Goal: Transaction & Acquisition: Purchase product/service

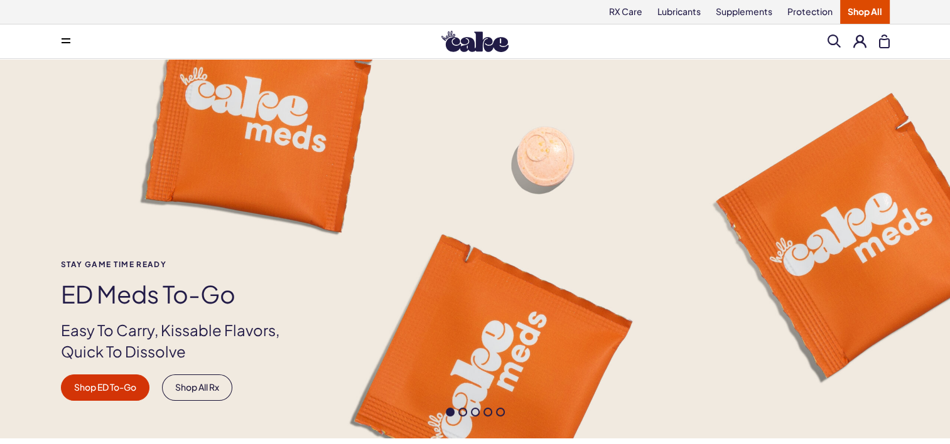
click at [856, 38] on button at bounding box center [859, 41] width 13 height 13
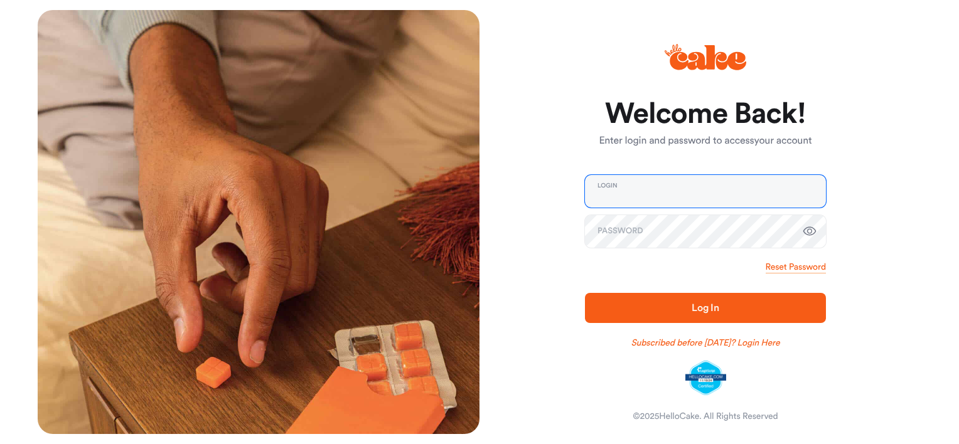
type input "**********"
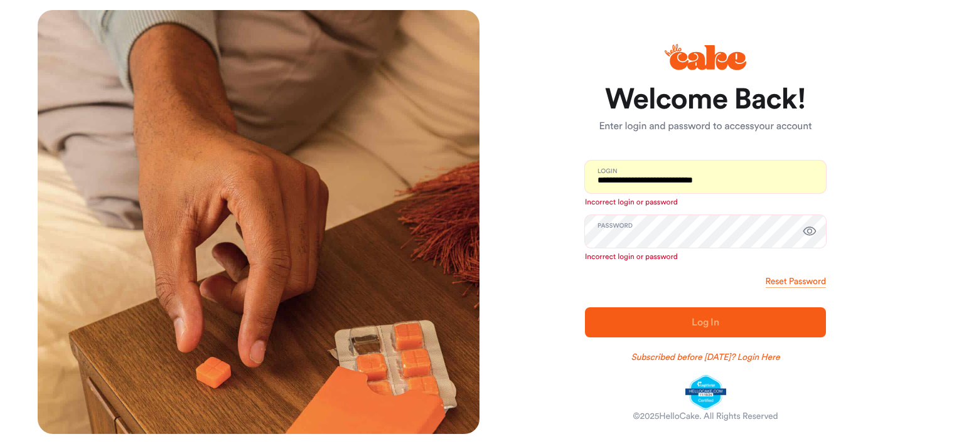
click at [808, 232] on icon "button" at bounding box center [809, 231] width 15 height 15
click at [806, 279] on link "Reset Password" at bounding box center [796, 282] width 60 height 13
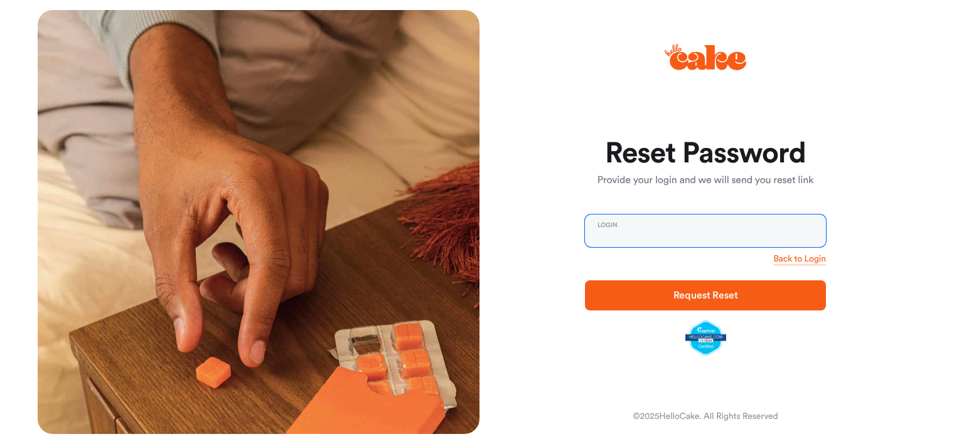
click at [699, 242] on input "email" at bounding box center [705, 231] width 241 height 33
type input "**********"
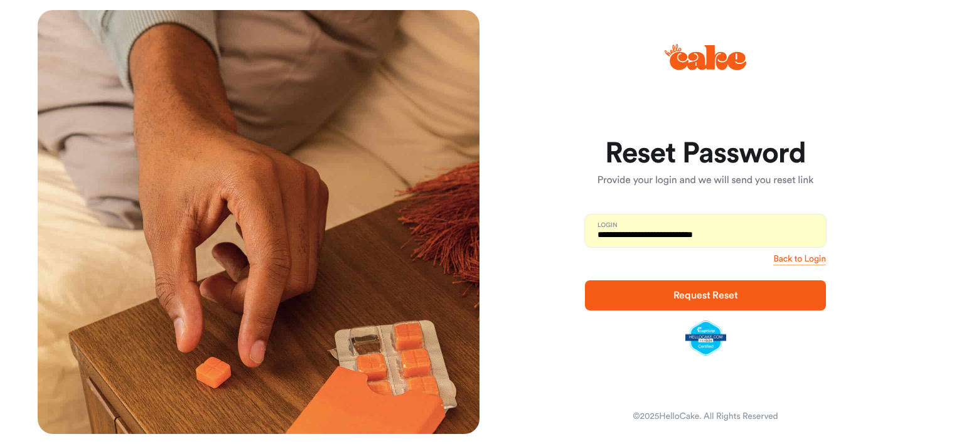
click at [836, 104] on div "**********" at bounding box center [701, 222] width 442 height 424
click at [736, 295] on span "Request Reset" at bounding box center [706, 296] width 65 height 10
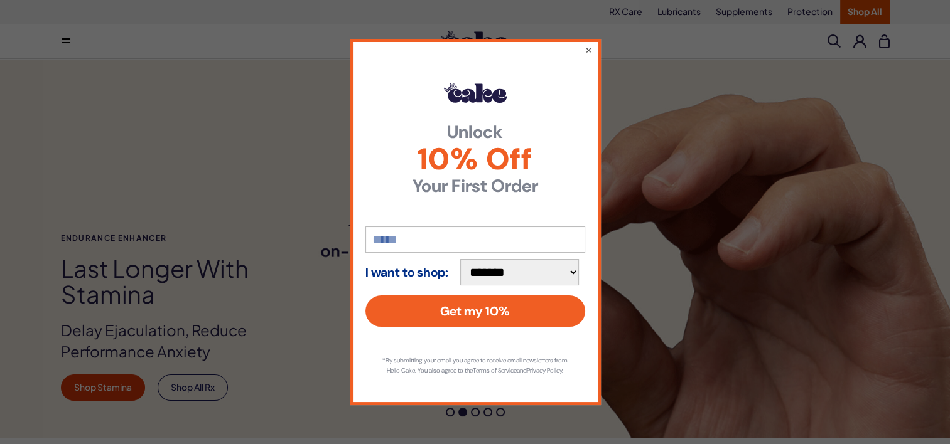
click at [643, 159] on div "**********" at bounding box center [475, 222] width 950 height 444
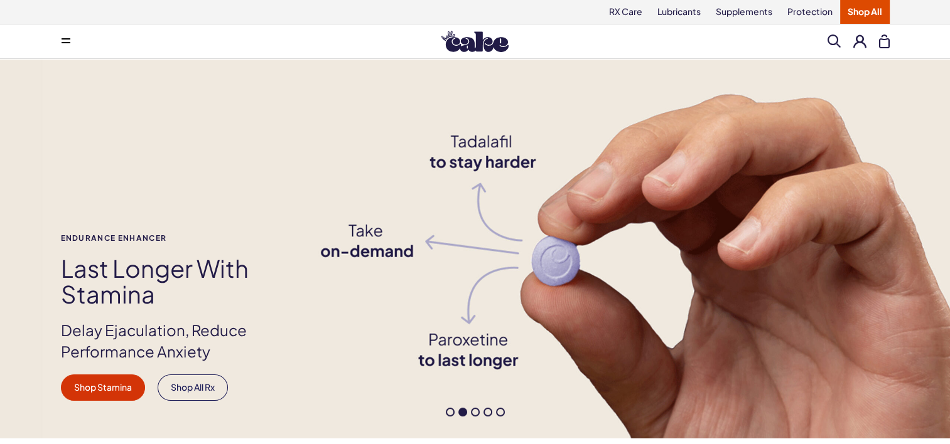
click at [859, 41] on button at bounding box center [859, 41] width 13 height 13
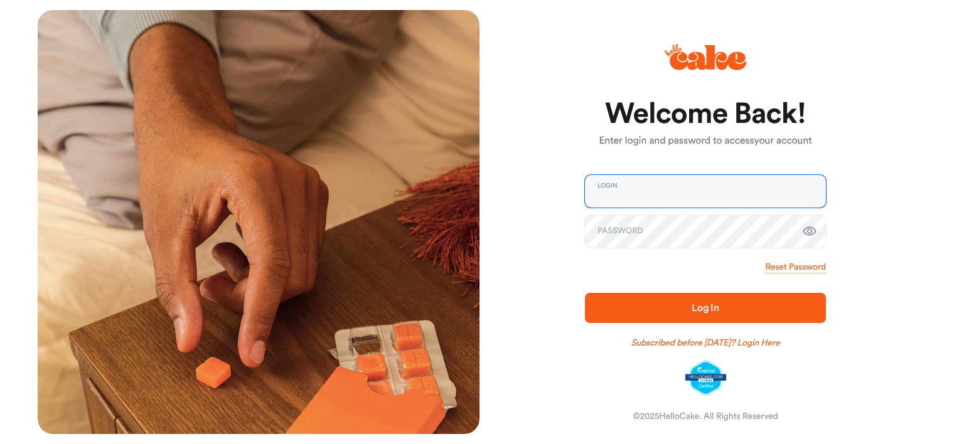
type input "**********"
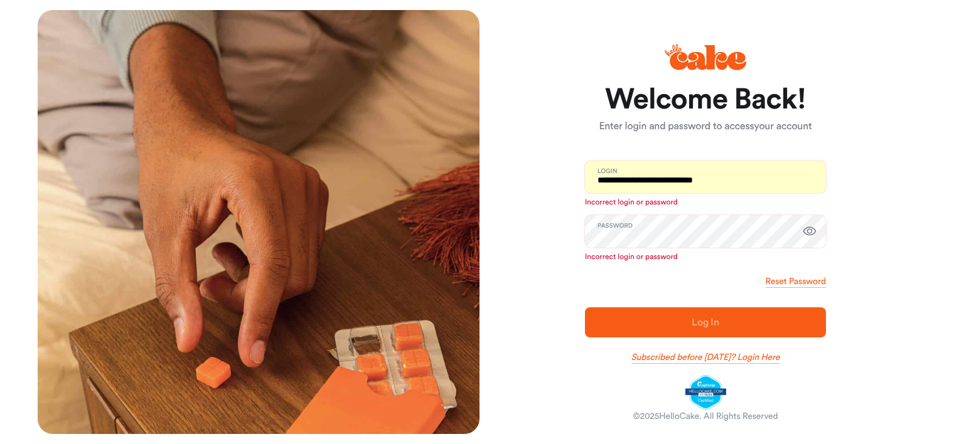
click at [752, 358] on link "Subscribed before [DATE]? Login Here" at bounding box center [705, 358] width 149 height 13
click at [675, 357] on link "Subscribed before Nov 1 2024? Login Here" at bounding box center [705, 358] width 149 height 13
click at [706, 360] on link "Subscribed before Nov 1 2024? Login Here" at bounding box center [705, 358] width 149 height 13
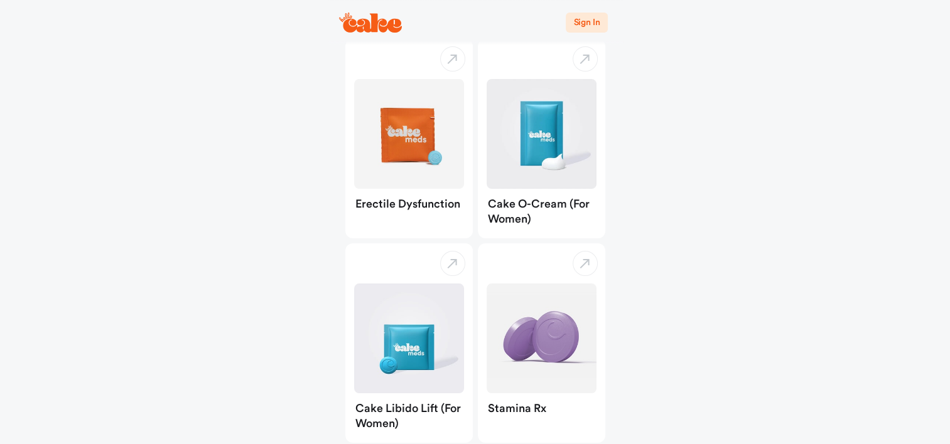
scroll to position [114, 0]
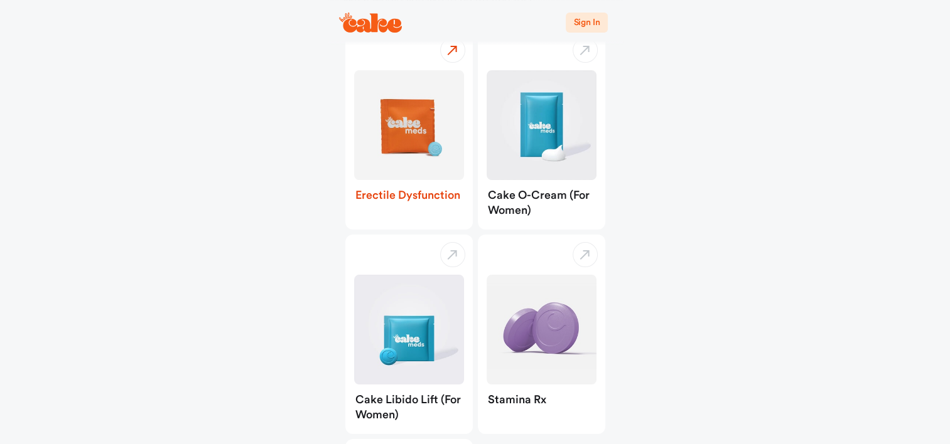
click at [384, 134] on img "button" at bounding box center [409, 125] width 110 height 110
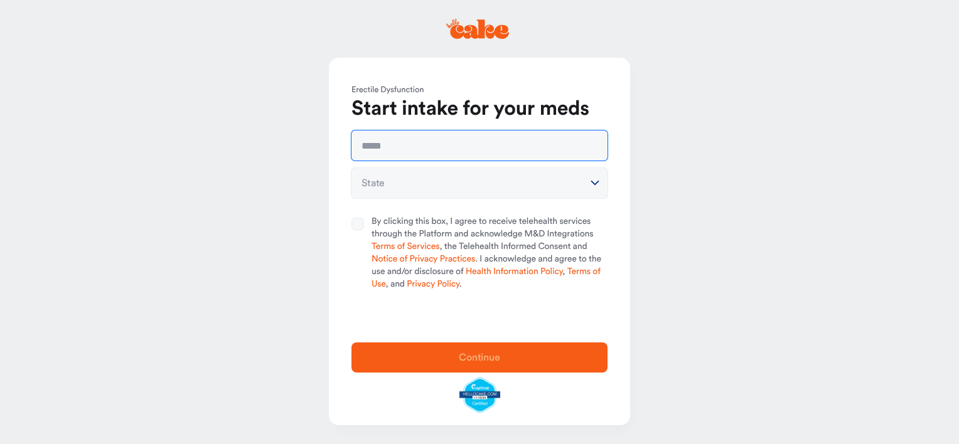
click at [399, 148] on input "text" at bounding box center [480, 146] width 256 height 30
type input "**********"
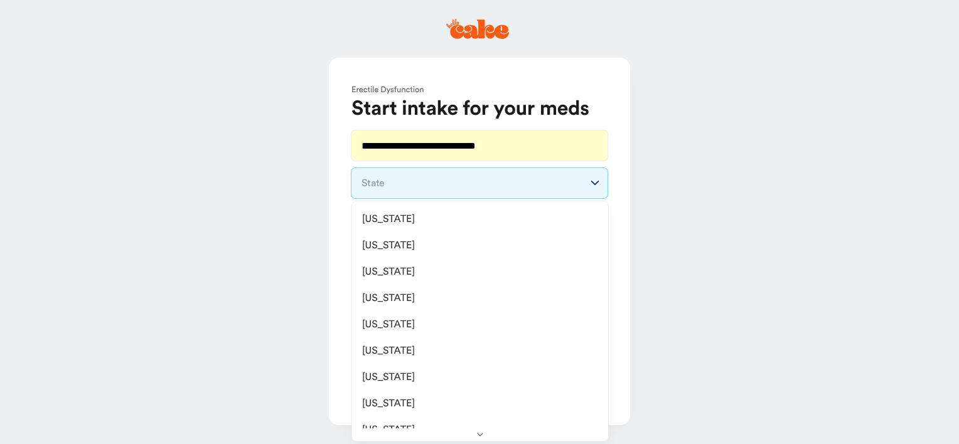
click at [409, 183] on html "**********" at bounding box center [479, 222] width 959 height 444
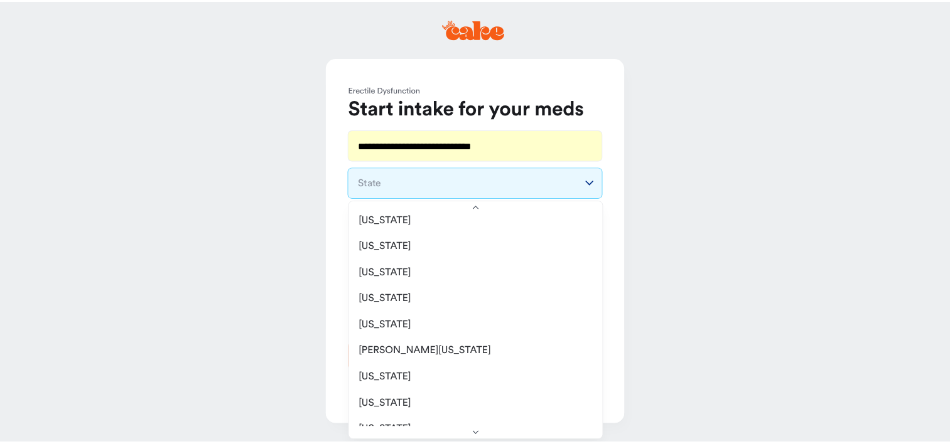
scroll to position [459, 0]
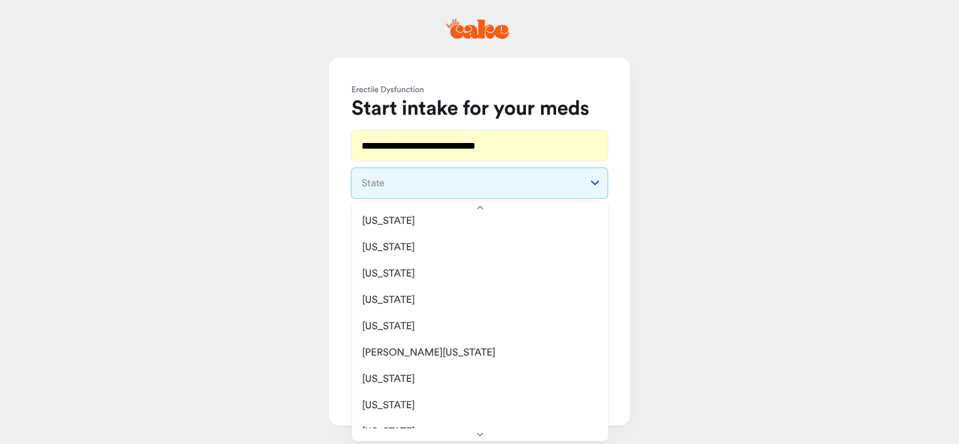
select select "**"
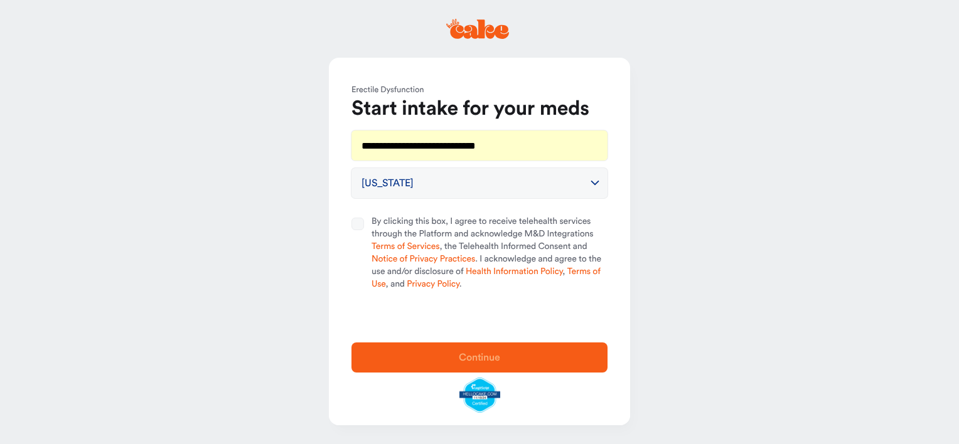
click at [355, 225] on button "By clicking this box, I agree to receive telehealth services through the Platfo…" at bounding box center [358, 224] width 13 height 13
click at [468, 362] on span "Continue" at bounding box center [479, 358] width 41 height 10
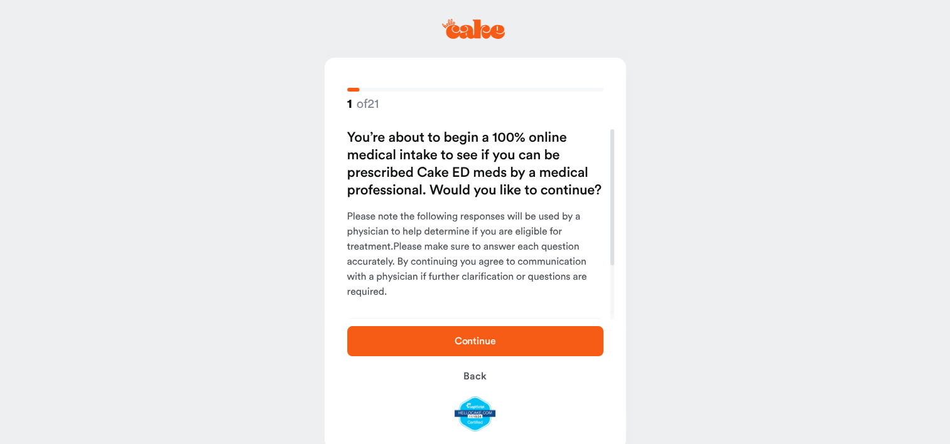
click at [501, 346] on span "Continue" at bounding box center [475, 341] width 216 height 15
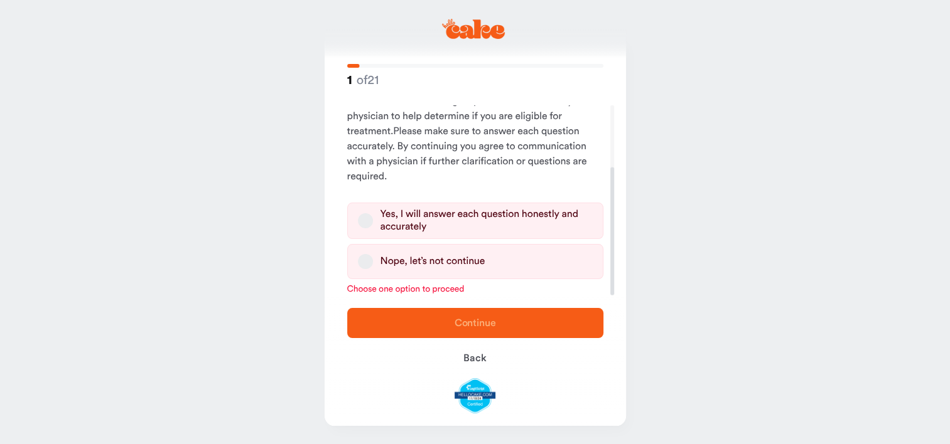
scroll to position [91, 0]
click at [446, 214] on div "Yes, I will answer each question honestly and accurately" at bounding box center [486, 221] width 212 height 25
click at [373, 214] on button "Yes, I will answer each question honestly and accurately" at bounding box center [365, 221] width 15 height 15
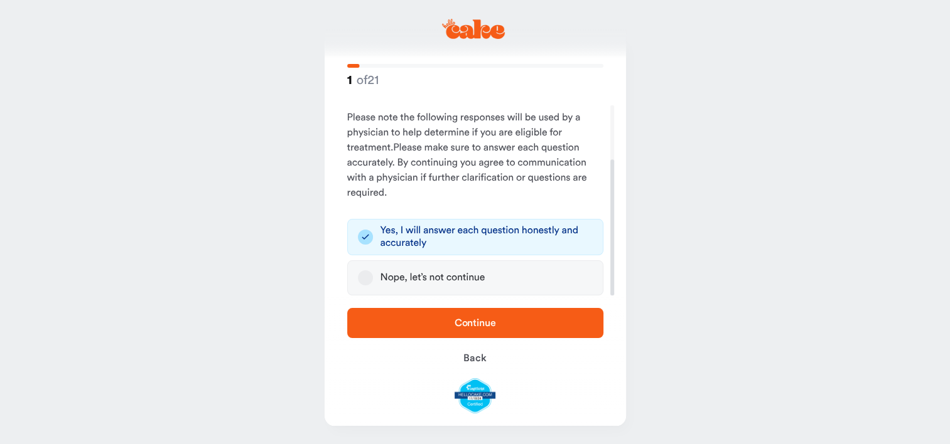
click at [485, 325] on span "Continue" at bounding box center [474, 323] width 41 height 10
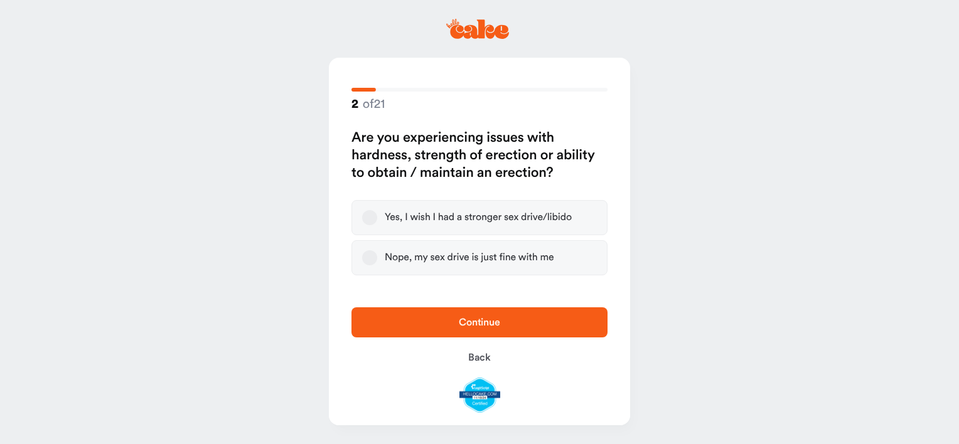
click at [366, 217] on button "Yes, I wish I had a stronger sex drive/libido" at bounding box center [369, 217] width 15 height 15
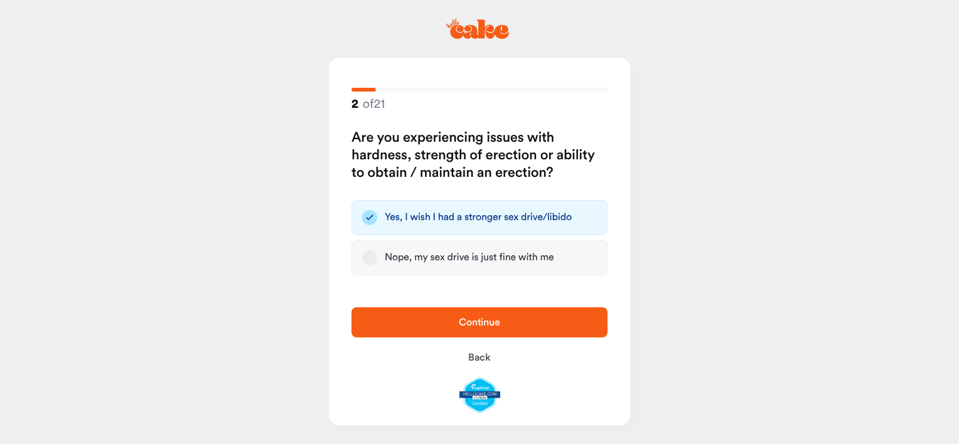
click at [480, 323] on span "Continue" at bounding box center [479, 323] width 41 height 10
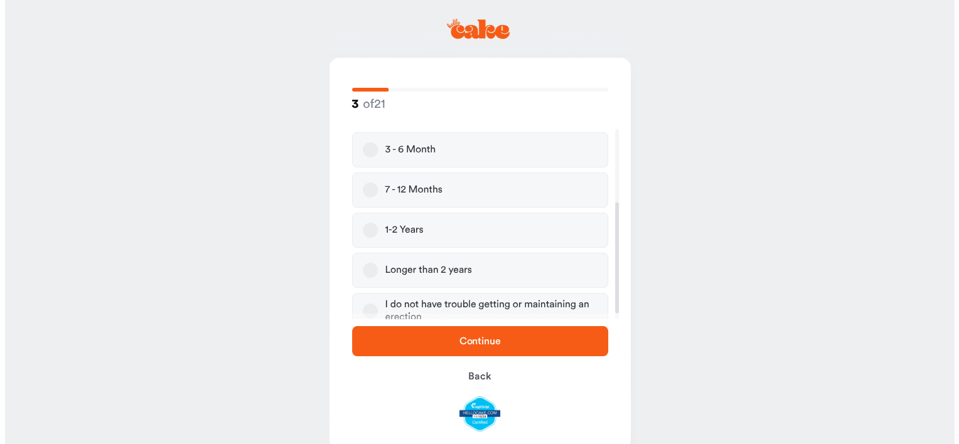
scroll to position [131, 0]
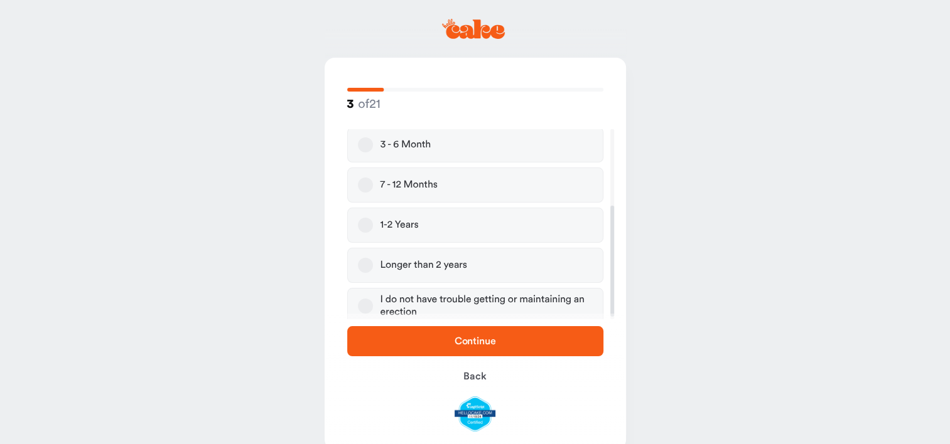
click at [364, 263] on button "Longer than 2 years" at bounding box center [365, 265] width 15 height 15
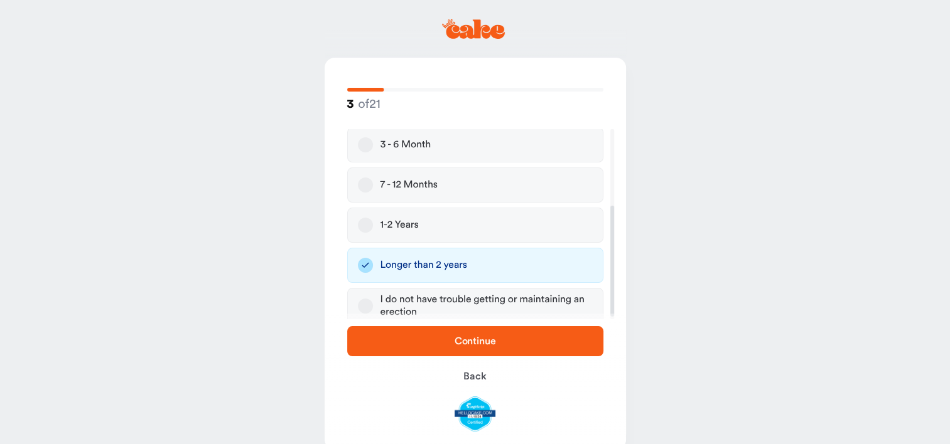
click at [500, 343] on span "Continue" at bounding box center [475, 341] width 216 height 15
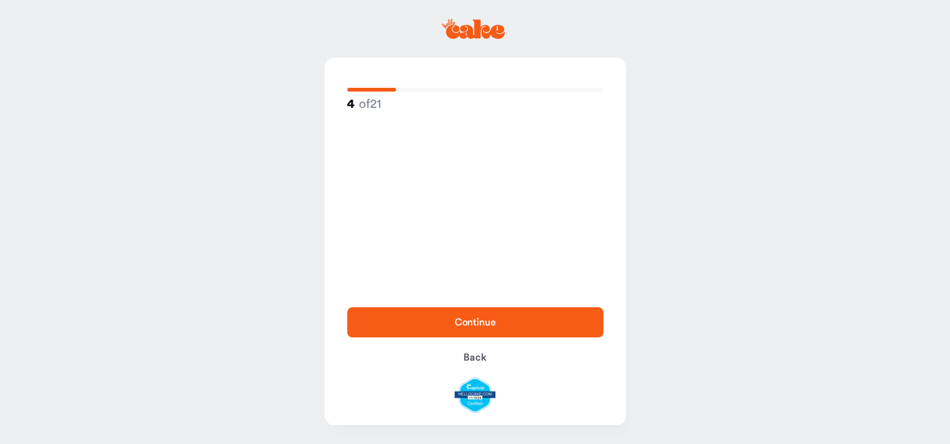
scroll to position [0, 0]
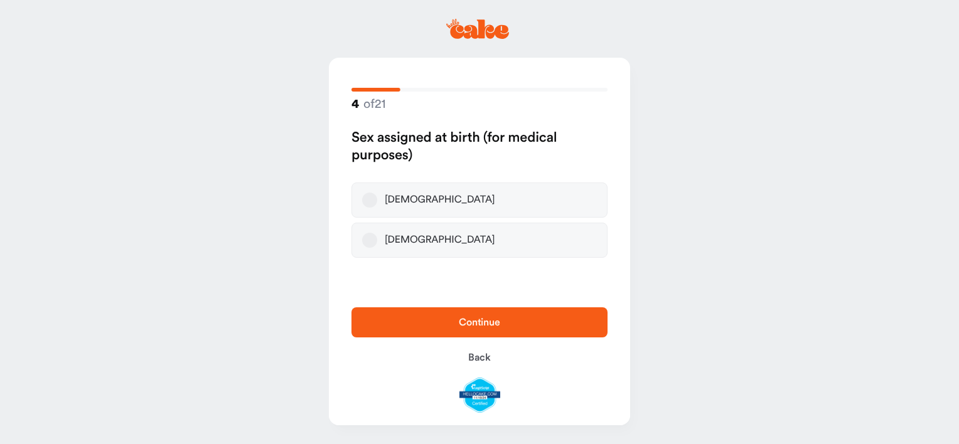
click at [368, 200] on button "Male" at bounding box center [369, 200] width 15 height 15
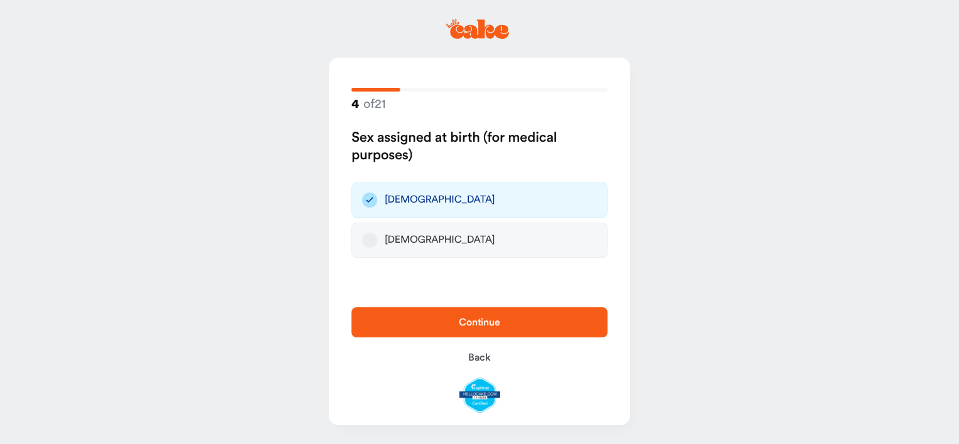
click at [470, 322] on span "Continue" at bounding box center [479, 323] width 41 height 10
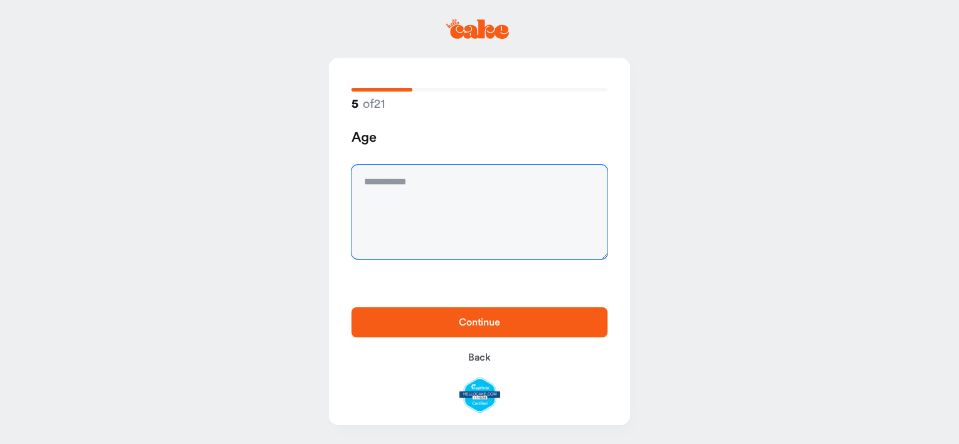
click at [383, 192] on textarea at bounding box center [480, 212] width 256 height 94
type textarea "**"
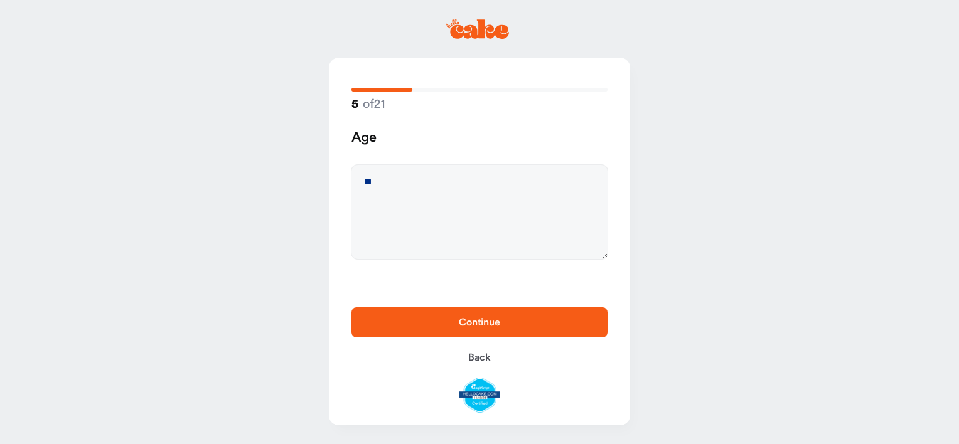
click at [474, 316] on span "Continue" at bounding box center [480, 322] width 216 height 15
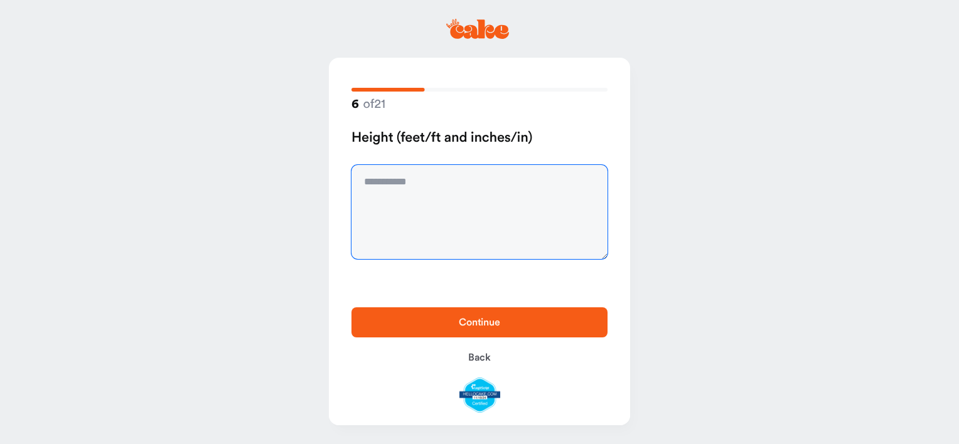
click at [410, 182] on textarea at bounding box center [480, 212] width 256 height 94
type textarea "*****"
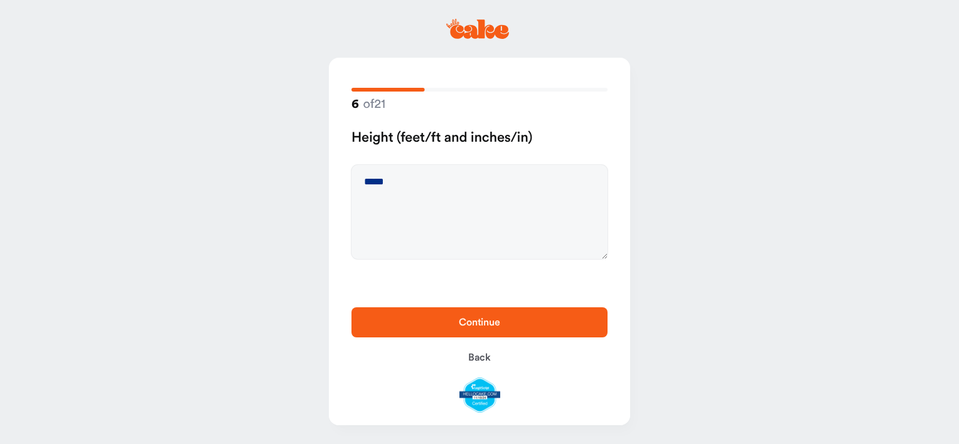
click at [468, 316] on span "Continue" at bounding box center [480, 322] width 216 height 15
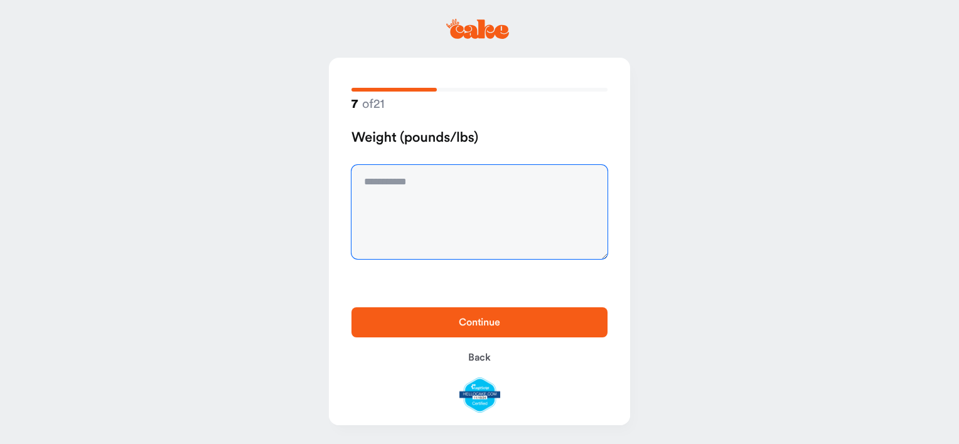
click at [399, 183] on textarea at bounding box center [480, 212] width 256 height 94
type textarea "***"
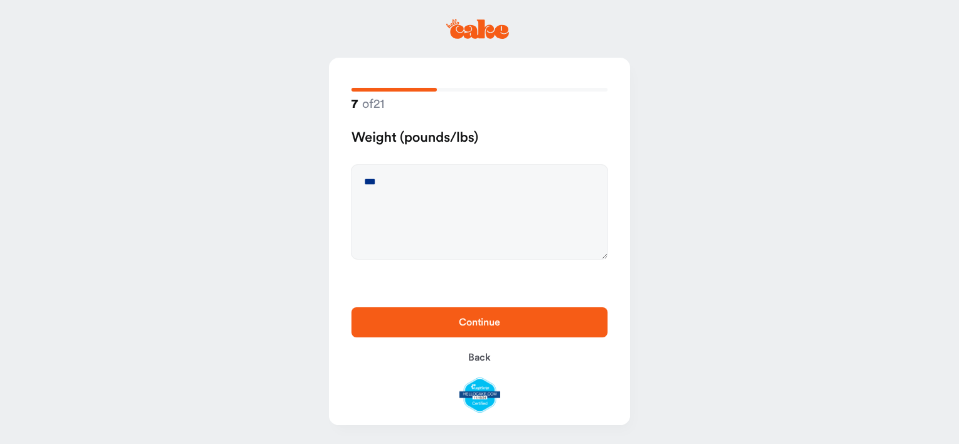
click at [510, 312] on button "Continue" at bounding box center [480, 323] width 256 height 30
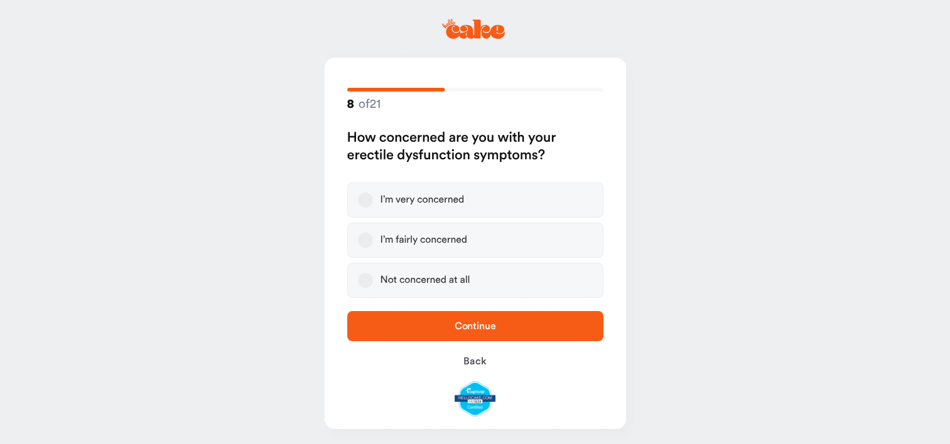
click at [363, 238] on button "I’m fairly concerned" at bounding box center [365, 240] width 15 height 15
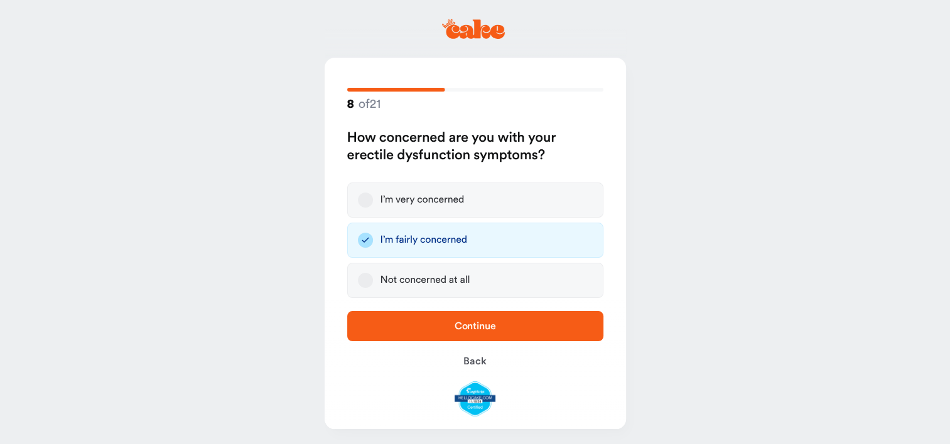
scroll to position [3, 0]
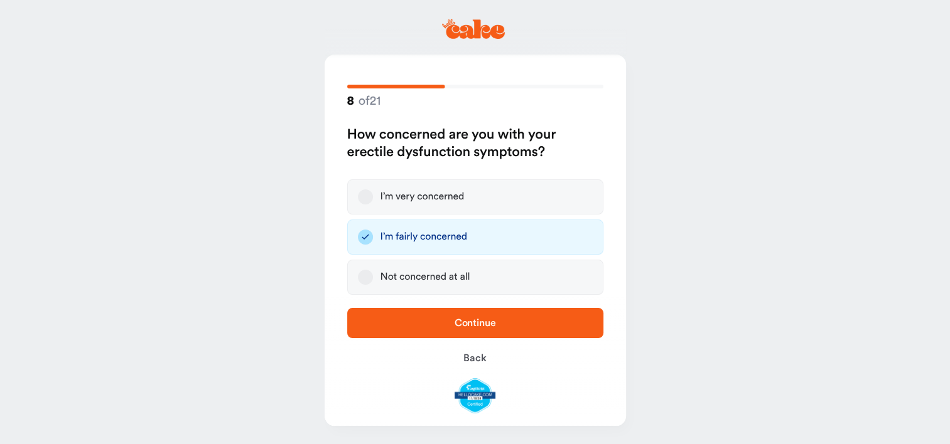
click at [363, 193] on button "I’m very concerned" at bounding box center [365, 197] width 15 height 15
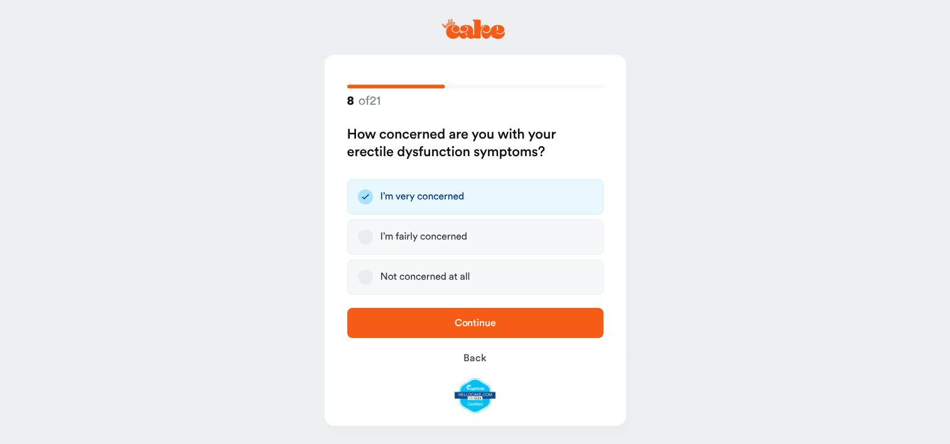
click at [363, 236] on button "I’m fairly concerned" at bounding box center [365, 237] width 15 height 15
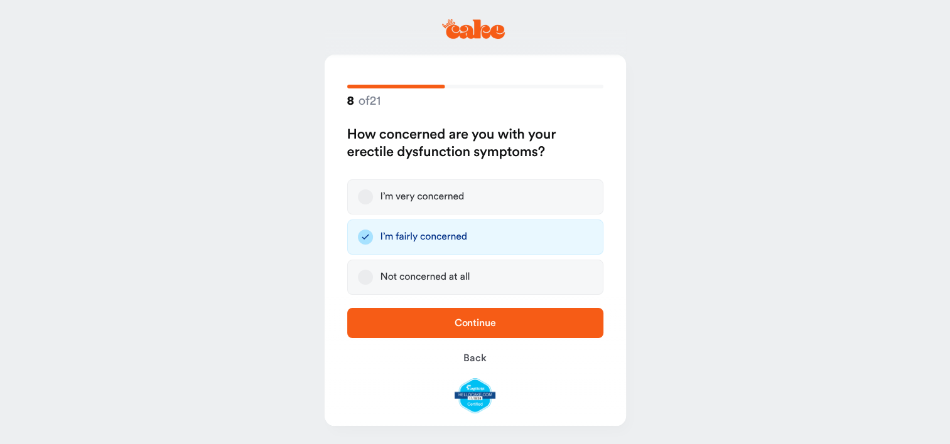
click at [464, 316] on span "Continue" at bounding box center [475, 323] width 216 height 15
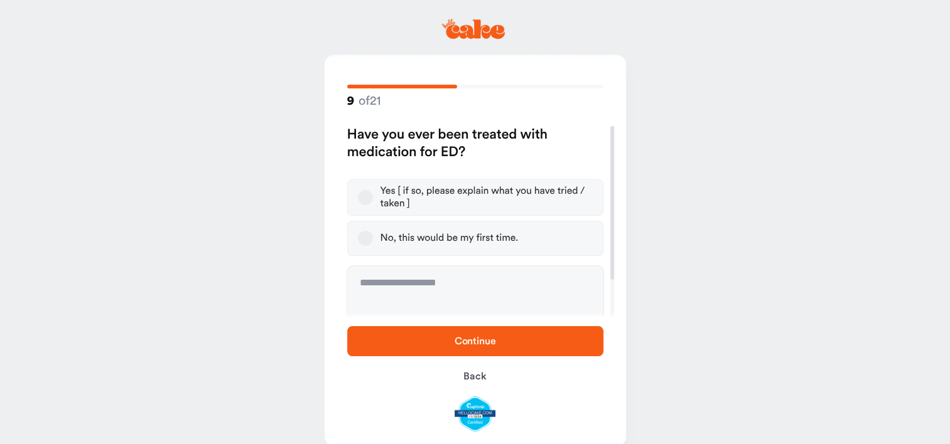
click at [370, 193] on button "Yes [ if so, please explain what you have tried / taken ]" at bounding box center [365, 197] width 15 height 15
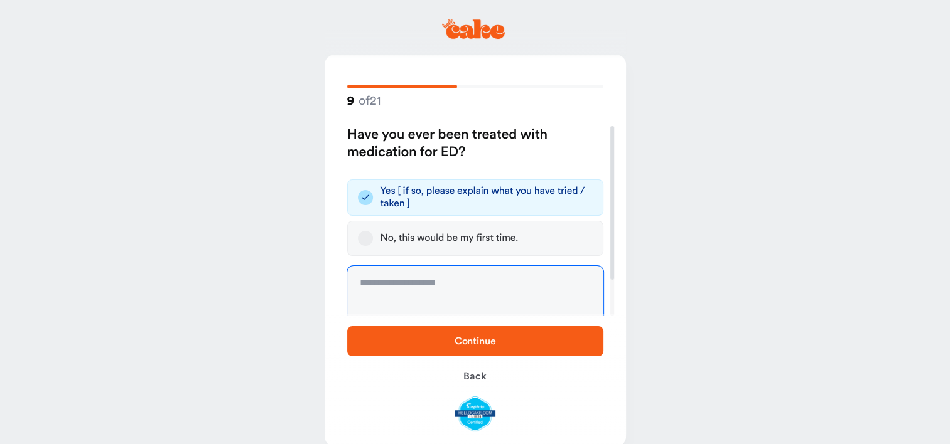
click at [406, 284] on textarea at bounding box center [475, 313] width 256 height 94
click at [541, 284] on textarea "**********" at bounding box center [475, 313] width 256 height 94
click at [492, 298] on textarea "**********" at bounding box center [475, 313] width 256 height 94
type textarea "**********"
click at [490, 342] on span "Continue" at bounding box center [474, 341] width 41 height 10
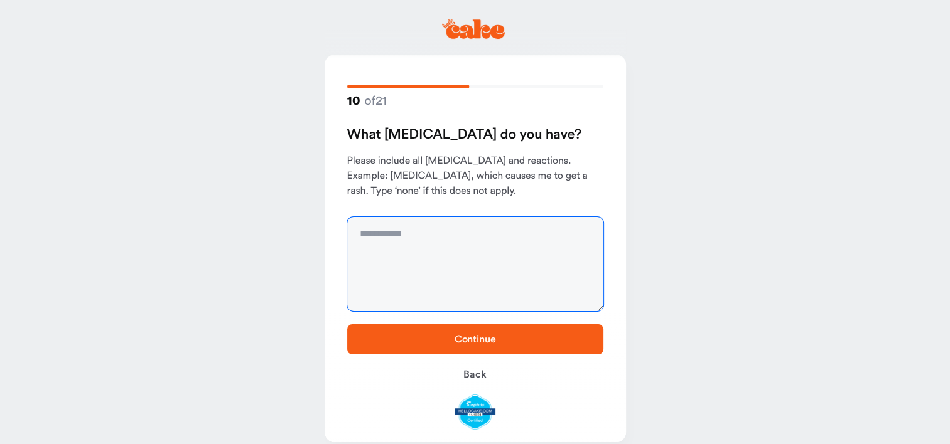
click at [431, 244] on textarea at bounding box center [475, 264] width 256 height 94
type textarea "****"
click at [476, 337] on span "Continue" at bounding box center [474, 340] width 41 height 10
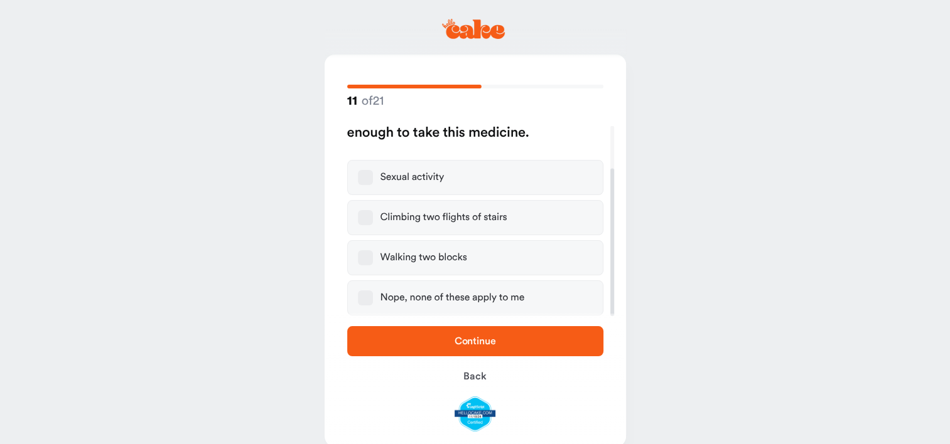
scroll to position [54, 0]
click at [369, 306] on label "Nope, none of these apply to me" at bounding box center [475, 298] width 256 height 35
click at [369, 306] on button "Nope, none of these apply to me" at bounding box center [365, 298] width 15 height 15
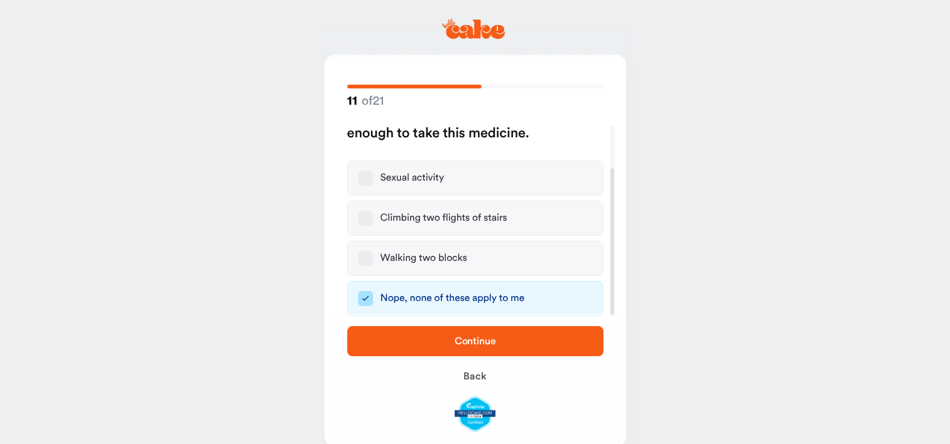
click at [488, 338] on span "Continue" at bounding box center [474, 341] width 41 height 10
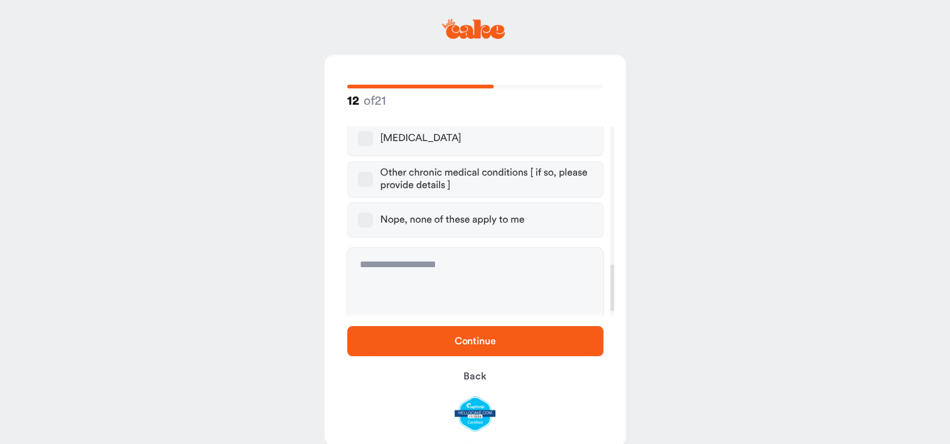
scroll to position [583, 0]
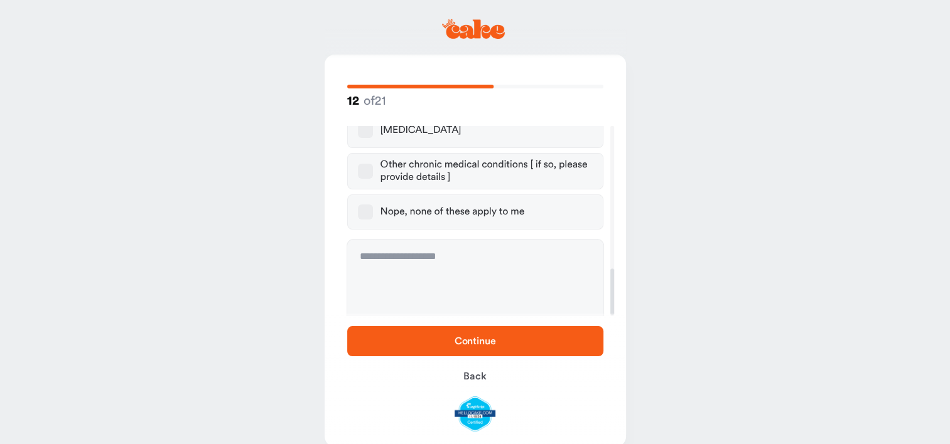
click at [369, 205] on button "Nope, none of these apply to me" at bounding box center [365, 212] width 15 height 15
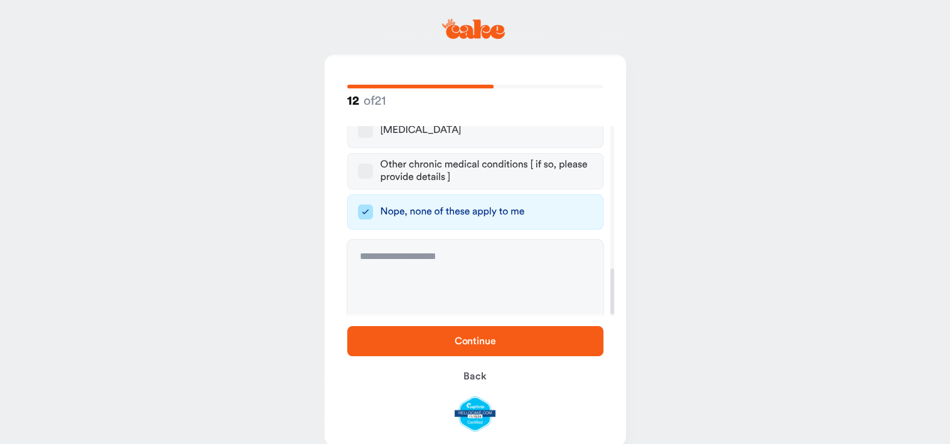
click at [493, 345] on span "Continue" at bounding box center [474, 341] width 41 height 10
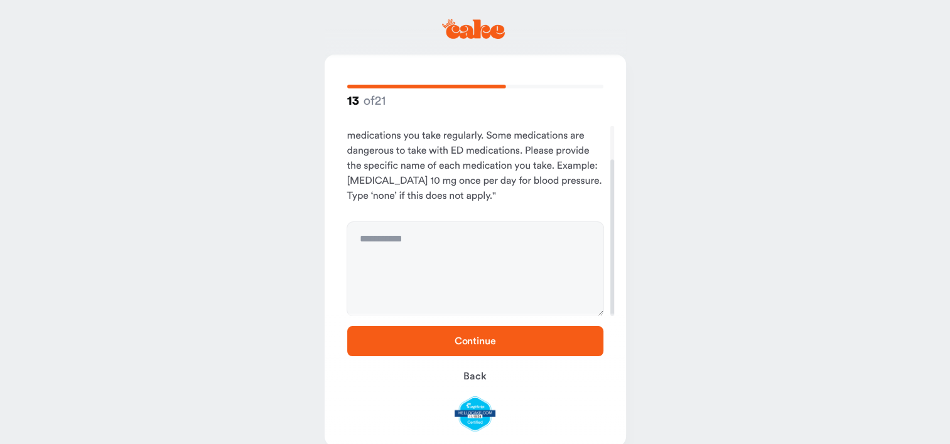
scroll to position [0, 0]
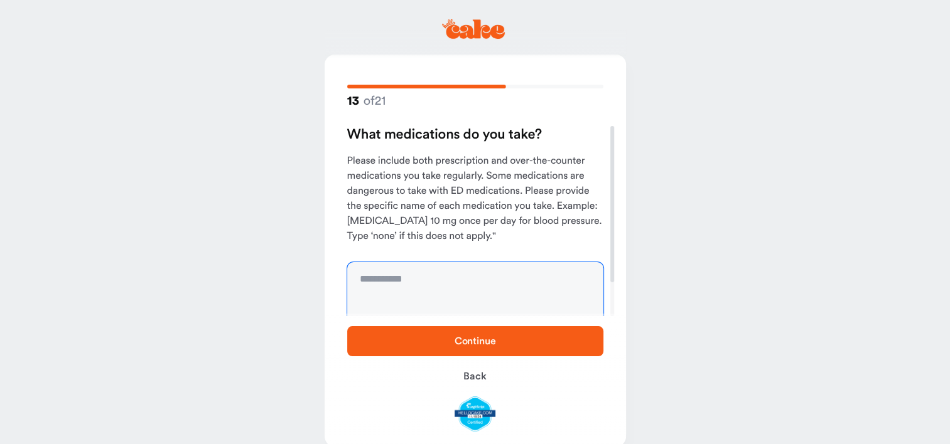
click at [439, 276] on textarea at bounding box center [475, 309] width 256 height 94
type textarea "****"
click at [492, 341] on span "Continue" at bounding box center [474, 341] width 41 height 10
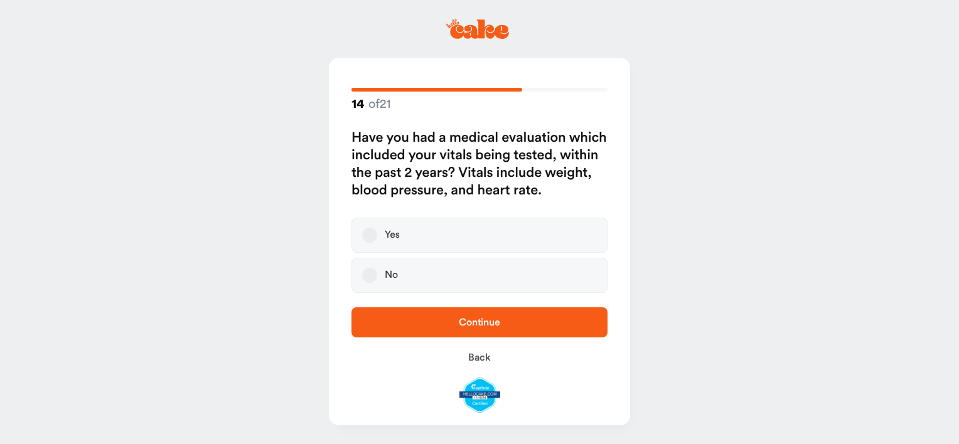
click at [370, 238] on button "Yes" at bounding box center [369, 235] width 15 height 15
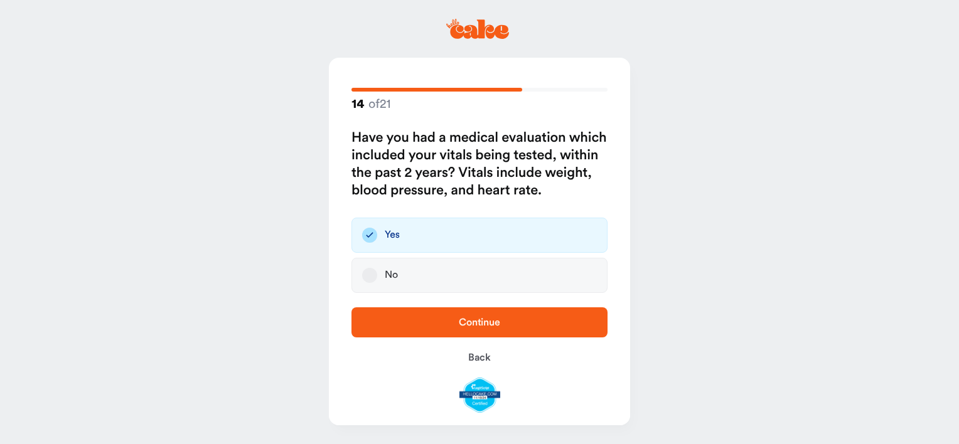
click at [495, 329] on span "Continue" at bounding box center [480, 322] width 216 height 15
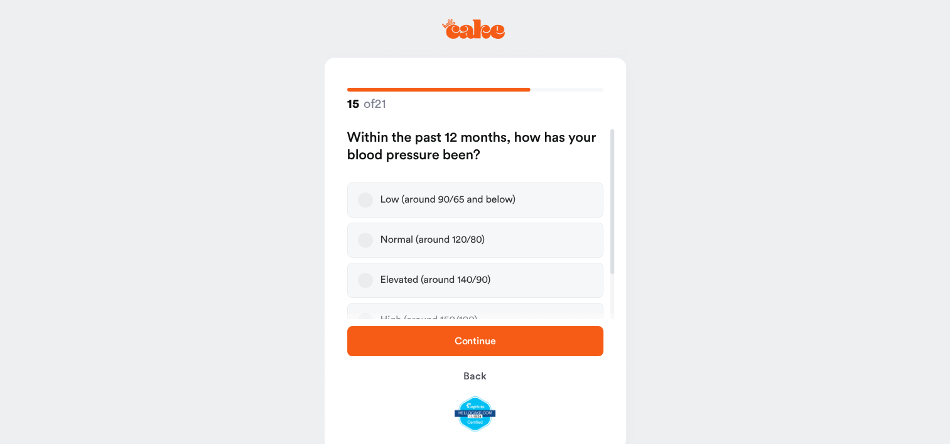
click at [364, 242] on button "Normal (around 120/80)" at bounding box center [365, 240] width 15 height 15
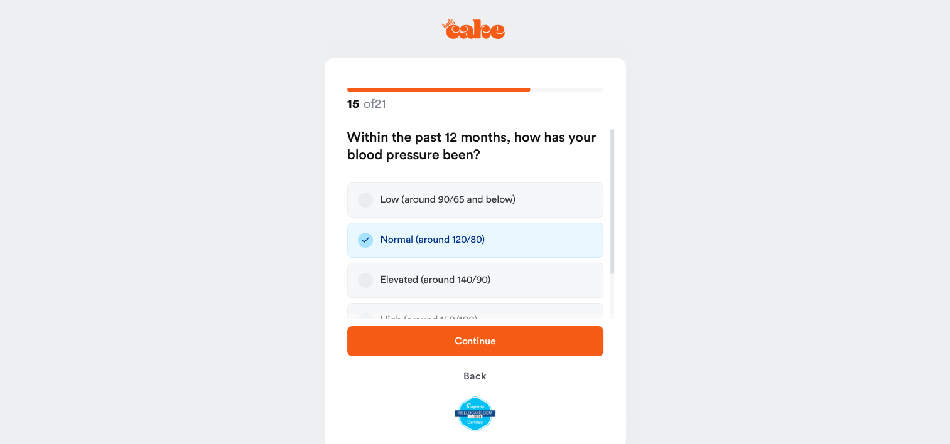
click at [469, 341] on span "Continue" at bounding box center [474, 341] width 41 height 10
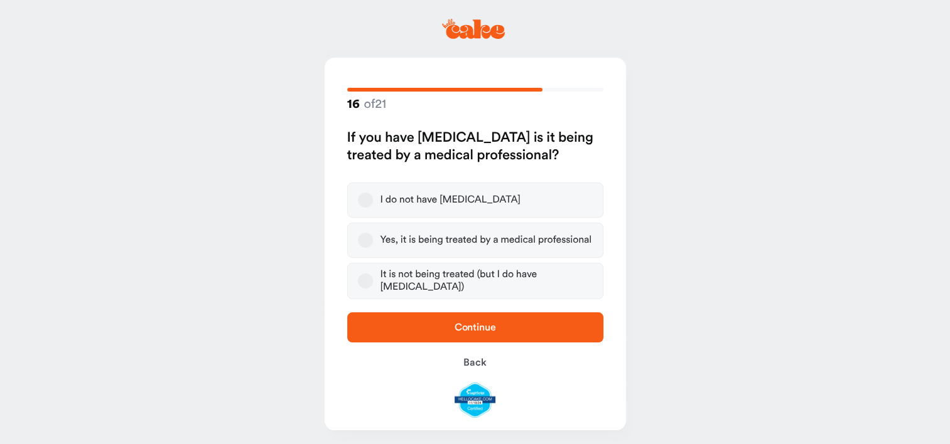
click at [366, 199] on button "I do not have high blood pressure" at bounding box center [365, 200] width 15 height 15
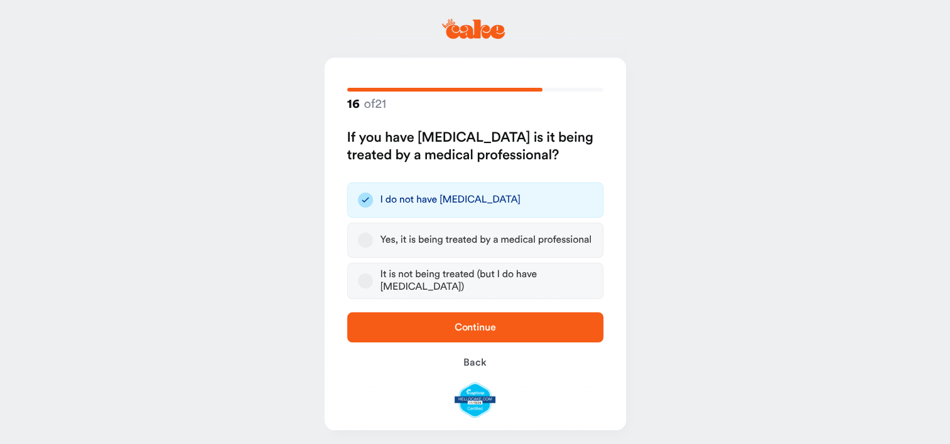
click at [458, 326] on span "Continue" at bounding box center [474, 328] width 41 height 10
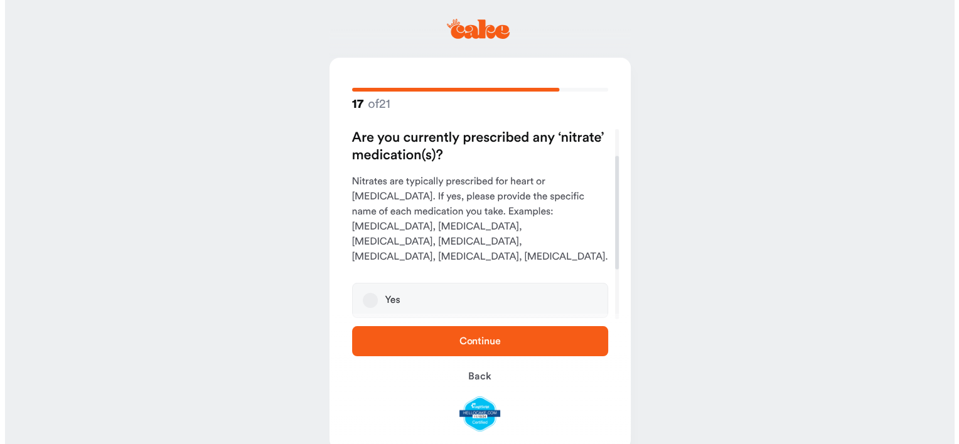
scroll to position [56, 0]
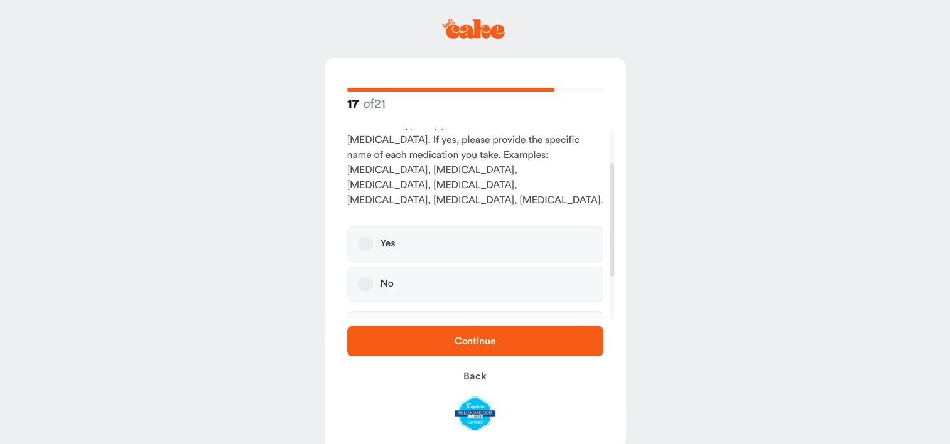
click at [367, 277] on button "No" at bounding box center [365, 284] width 15 height 15
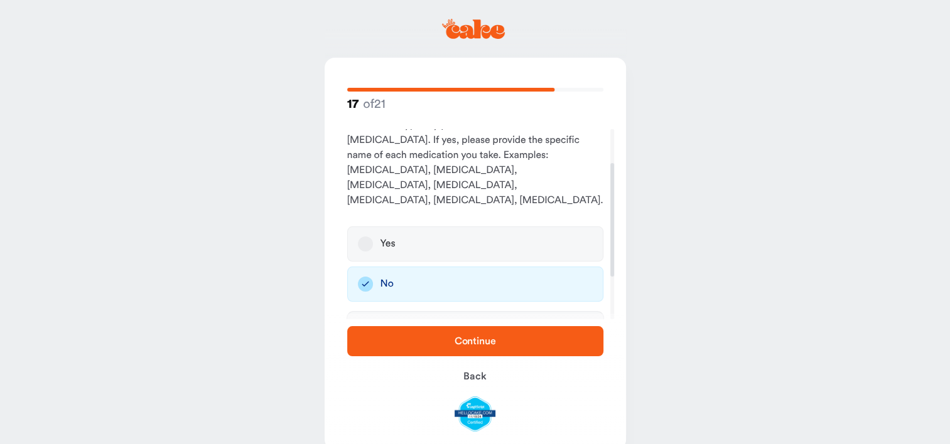
click at [434, 341] on span "Continue" at bounding box center [475, 341] width 216 height 15
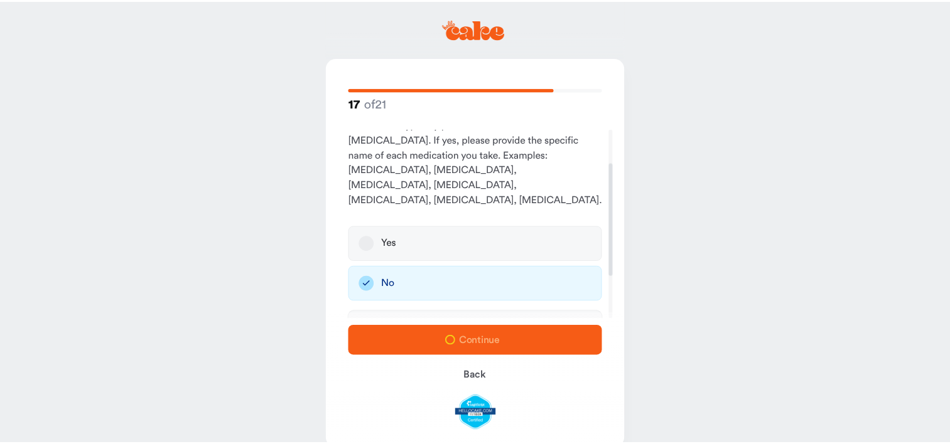
scroll to position [0, 0]
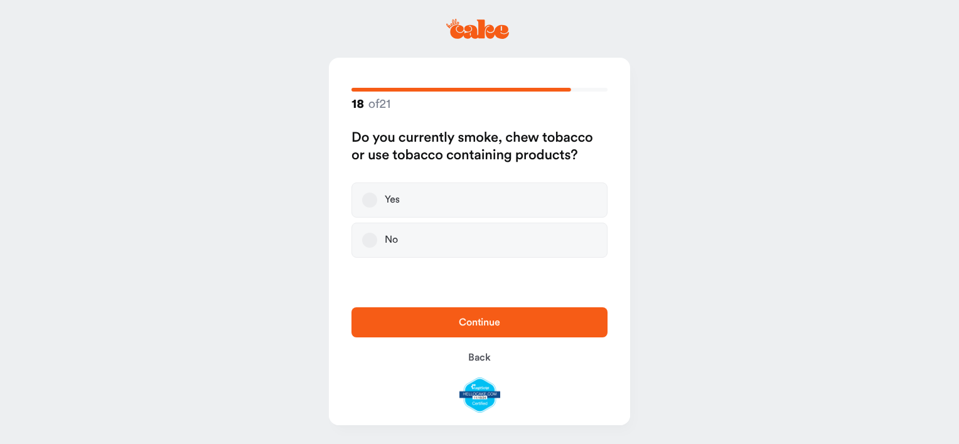
click at [369, 247] on button "No" at bounding box center [369, 240] width 15 height 15
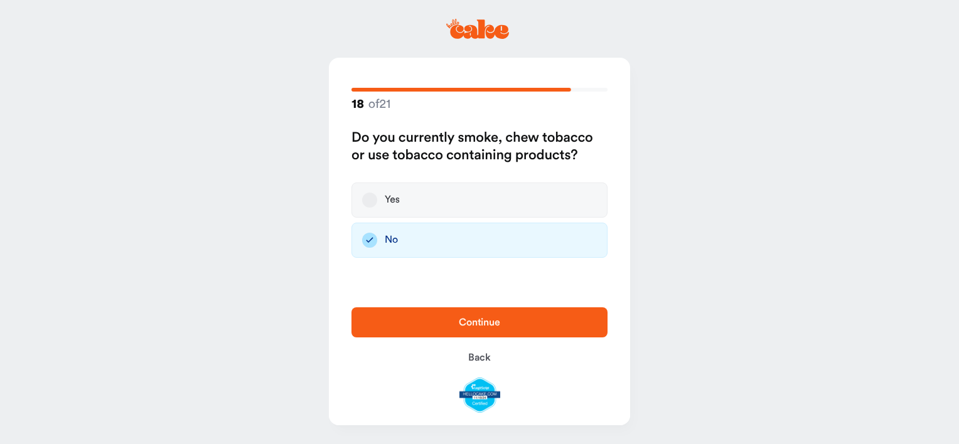
click at [452, 320] on span "Continue" at bounding box center [480, 322] width 216 height 15
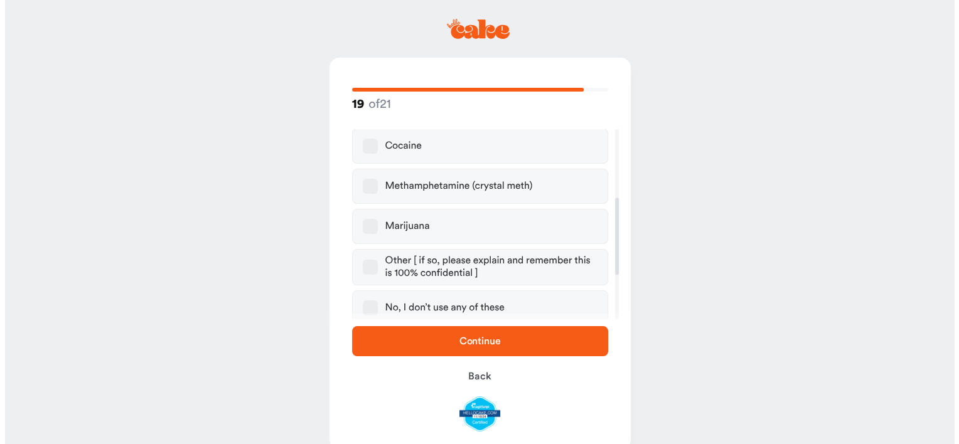
scroll to position [168, 0]
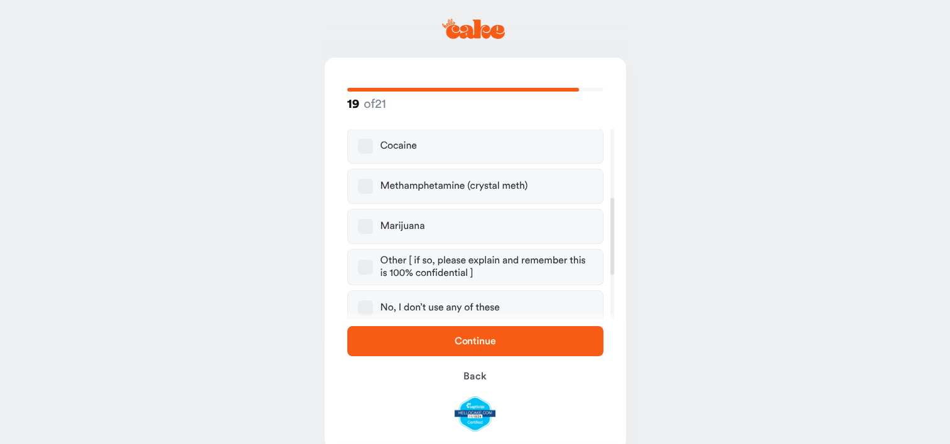
click at [364, 308] on button "No, I don’t use any of these" at bounding box center [365, 308] width 15 height 15
click at [498, 349] on span "Continue" at bounding box center [475, 341] width 216 height 15
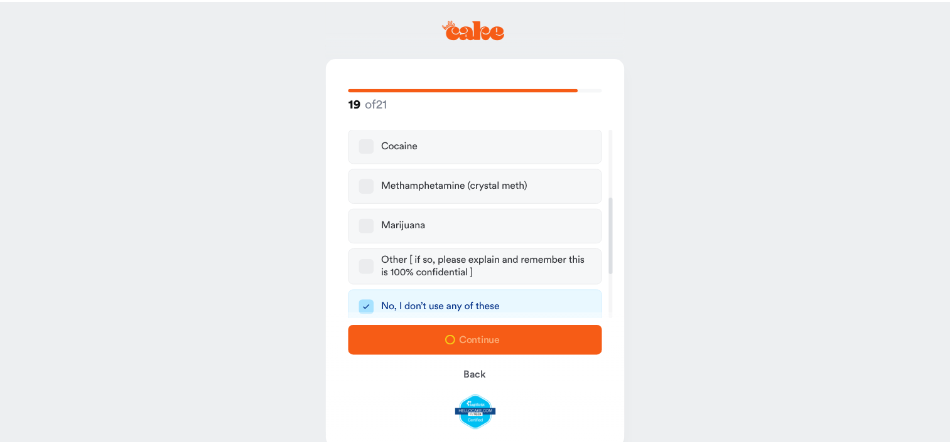
scroll to position [0, 0]
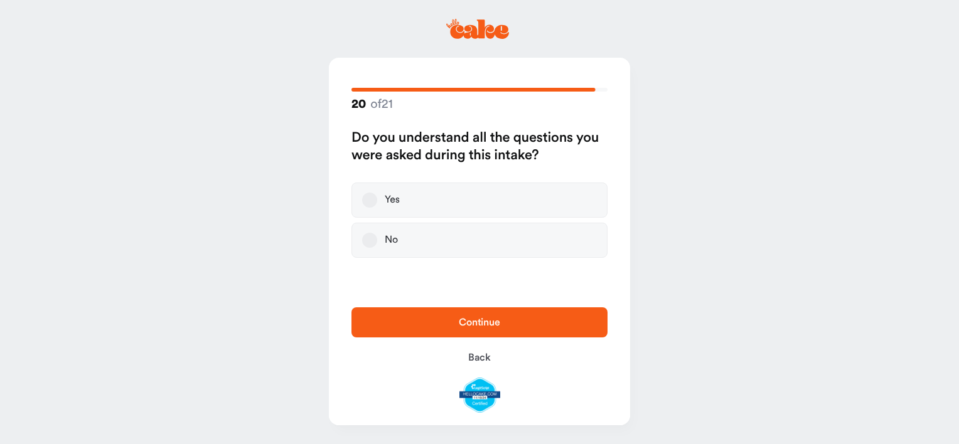
click at [369, 203] on button "Yes" at bounding box center [369, 200] width 15 height 15
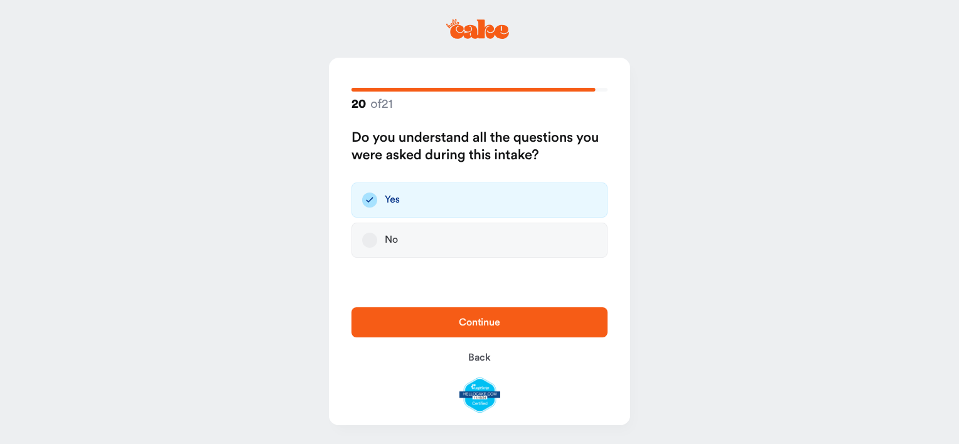
click at [472, 320] on span "Continue" at bounding box center [479, 323] width 41 height 10
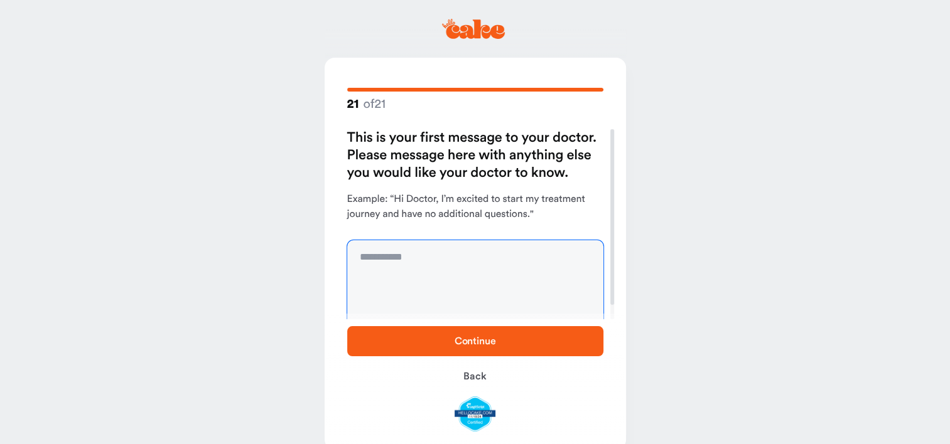
click at [434, 254] on textarea at bounding box center [475, 287] width 256 height 94
type textarea "**********"
click at [480, 337] on span "Continue" at bounding box center [474, 341] width 41 height 10
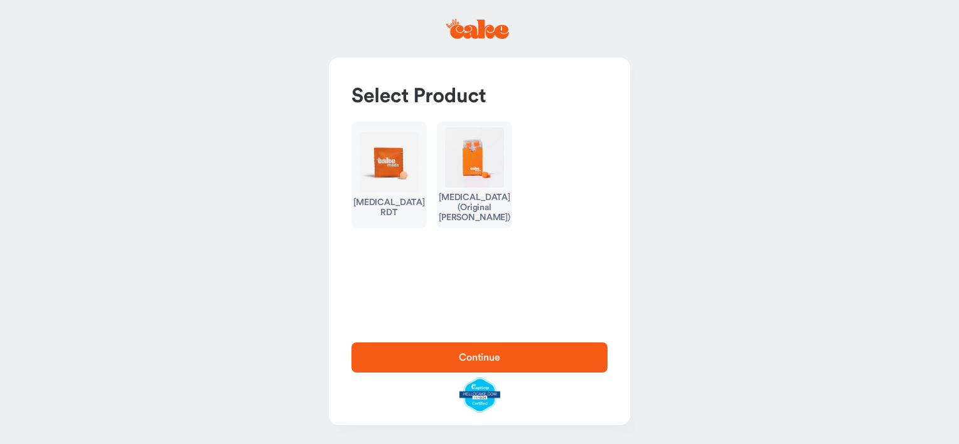
click at [392, 188] on img "button" at bounding box center [389, 162] width 59 height 60
click at [496, 349] on button "Continue" at bounding box center [480, 358] width 256 height 30
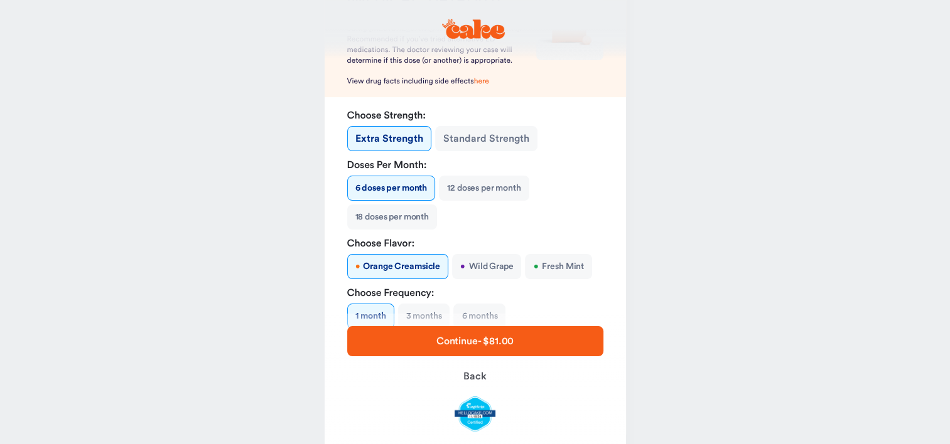
scroll to position [160, 0]
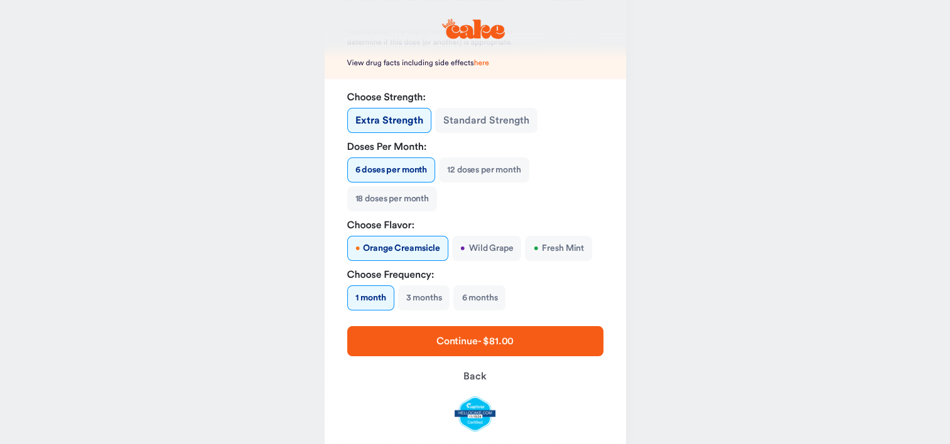
click at [550, 246] on button "• Fresh Mint" at bounding box center [558, 248] width 67 height 25
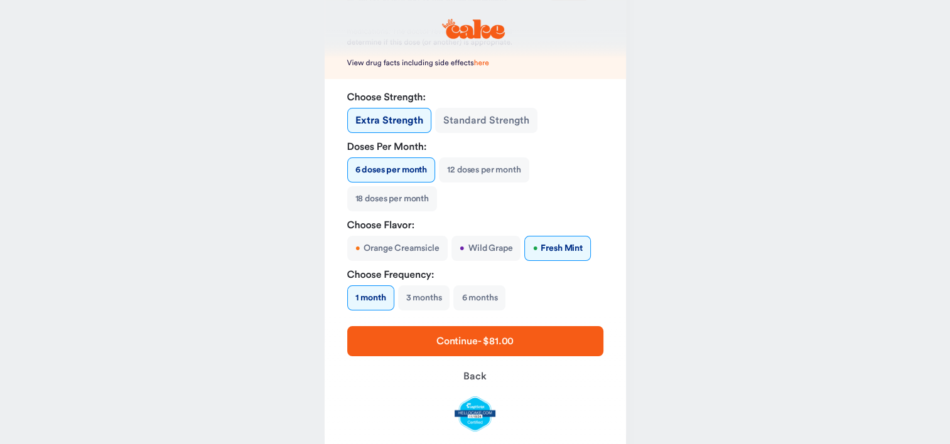
click at [470, 296] on button "6 months" at bounding box center [479, 298] width 52 height 25
click at [369, 294] on button "1 month" at bounding box center [370, 298] width 46 height 25
click at [385, 200] on button "18 doses per month" at bounding box center [392, 198] width 90 height 25
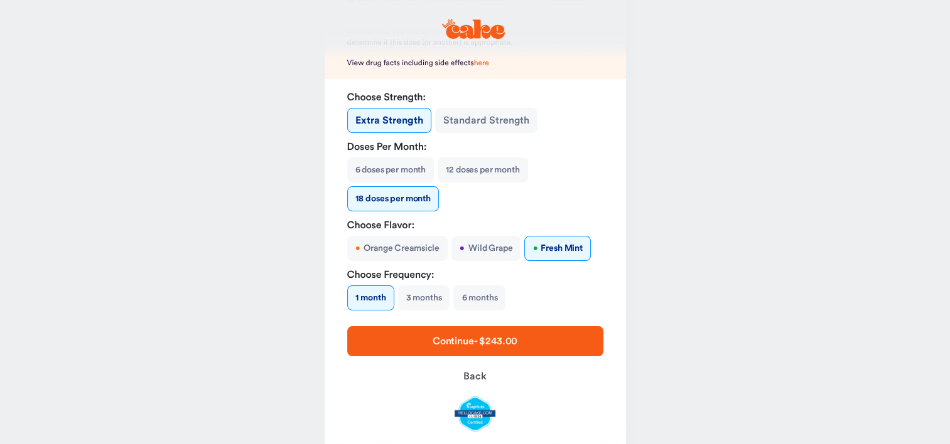
click at [388, 171] on button "6 doses per month" at bounding box center [390, 170] width 87 height 25
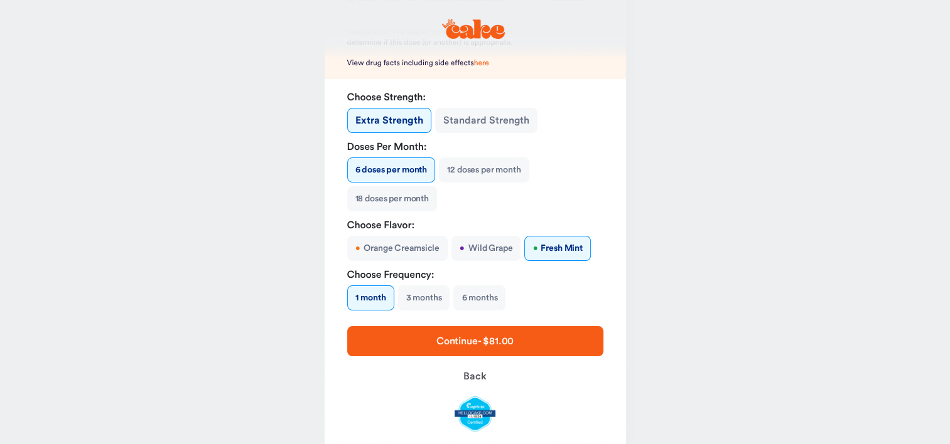
click at [488, 116] on button "Standard Strength" at bounding box center [486, 120] width 102 height 25
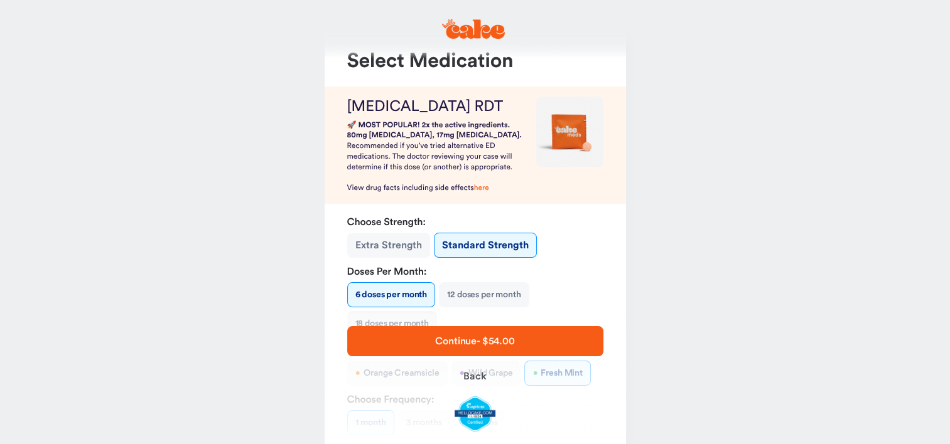
scroll to position [35, 0]
click at [388, 242] on button "Extra Strength" at bounding box center [388, 245] width 83 height 25
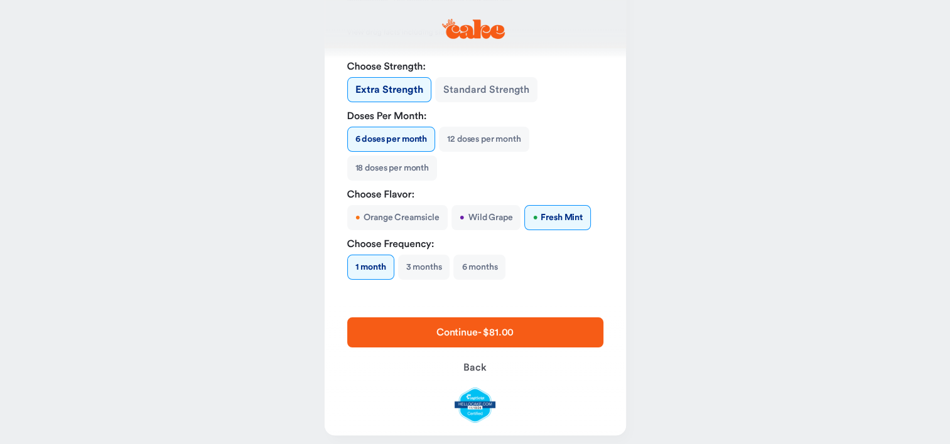
scroll to position [181, 0]
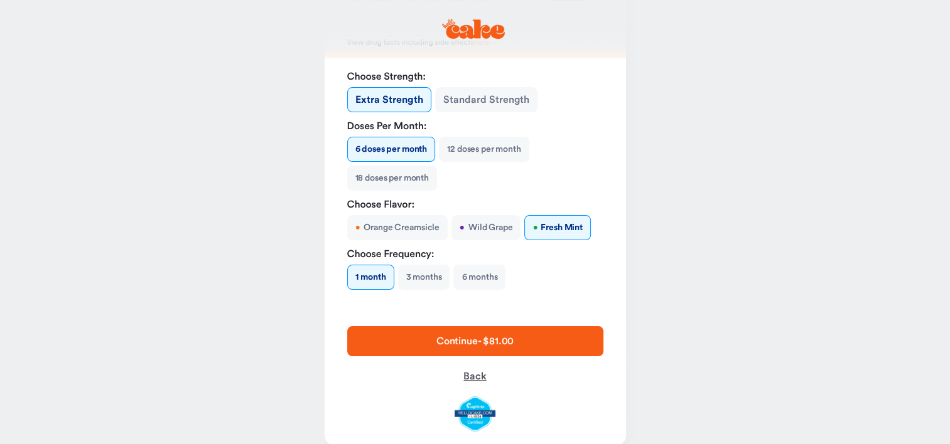
click at [470, 372] on span "Back" at bounding box center [474, 377] width 23 height 10
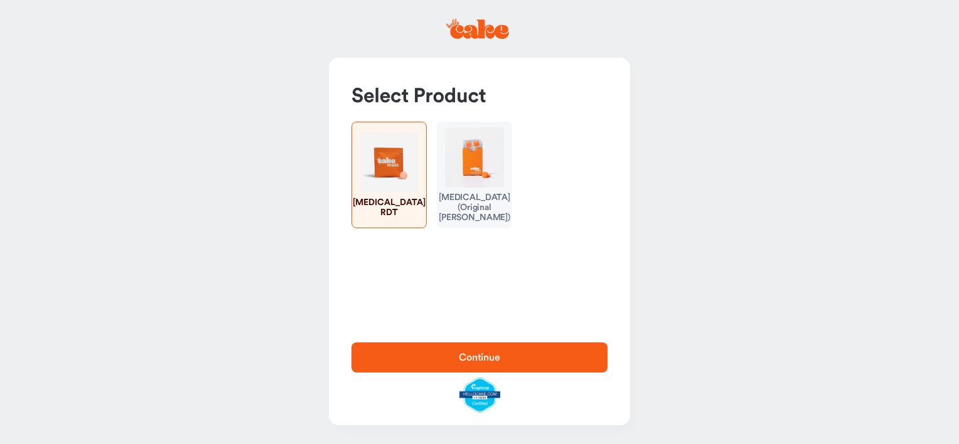
click at [480, 178] on img "button" at bounding box center [474, 157] width 59 height 60
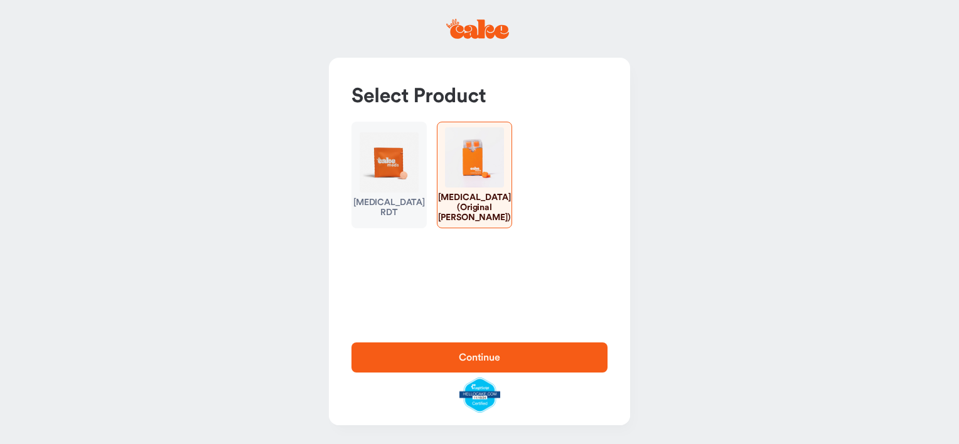
click at [482, 350] on span "Continue" at bounding box center [480, 357] width 216 height 15
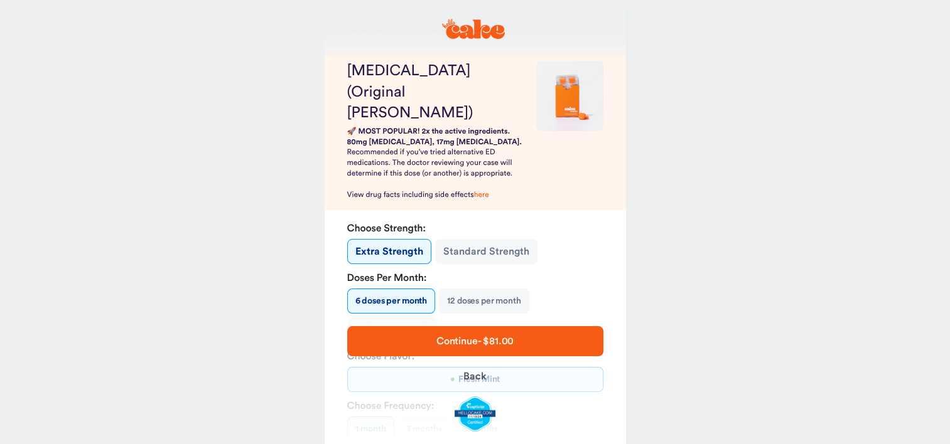
scroll to position [72, 0]
click at [471, 239] on button "Standard Strength" at bounding box center [486, 251] width 102 height 25
click at [410, 239] on button "Extra Strength" at bounding box center [388, 251] width 83 height 25
click at [492, 239] on button "Standard Strength" at bounding box center [486, 251] width 102 height 25
click at [373, 239] on button "Extra Strength" at bounding box center [388, 251] width 83 height 25
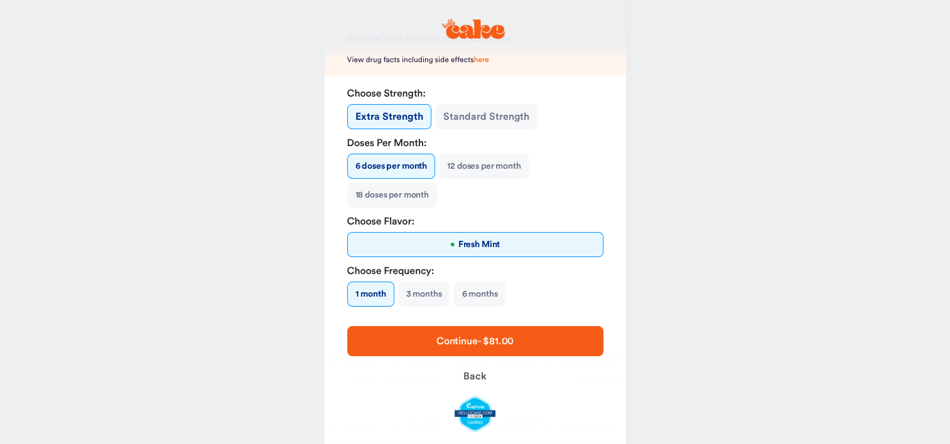
scroll to position [222, 0]
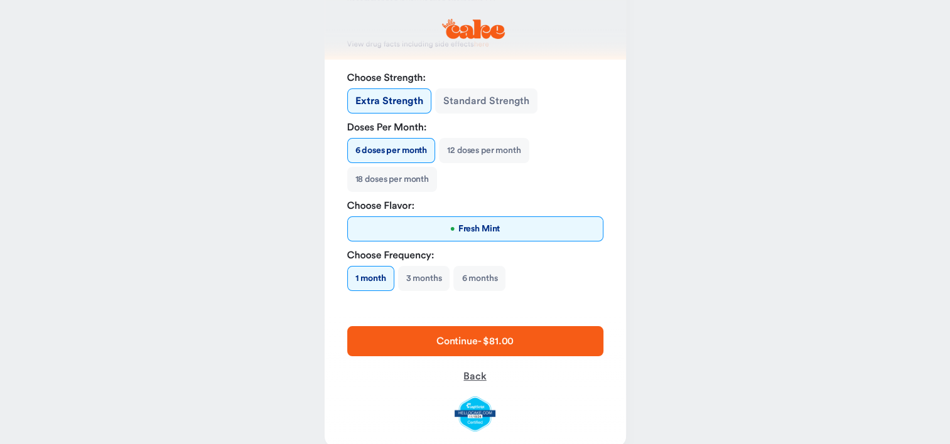
click at [480, 372] on span "Back" at bounding box center [474, 377] width 23 height 10
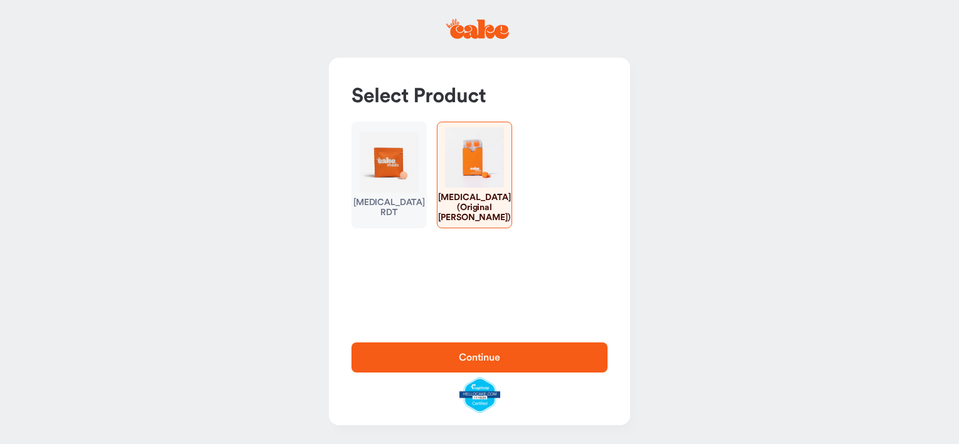
click at [399, 156] on img "button" at bounding box center [389, 162] width 59 height 60
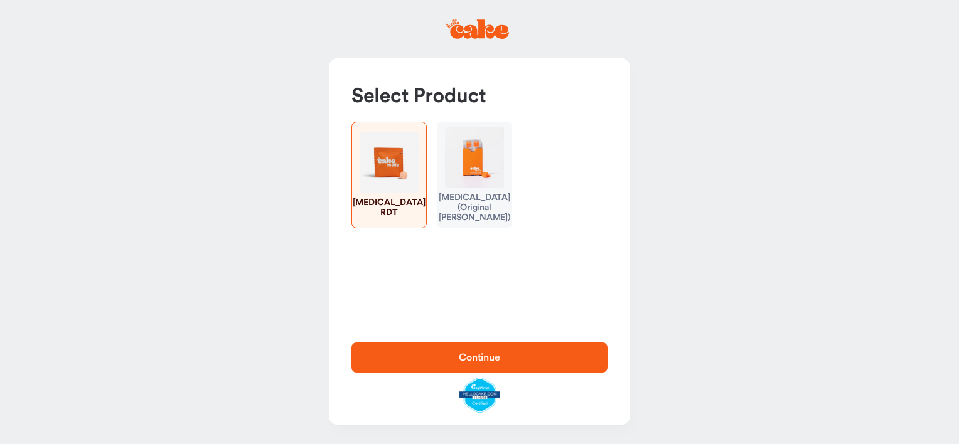
click at [515, 366] on button "Continue" at bounding box center [480, 358] width 256 height 30
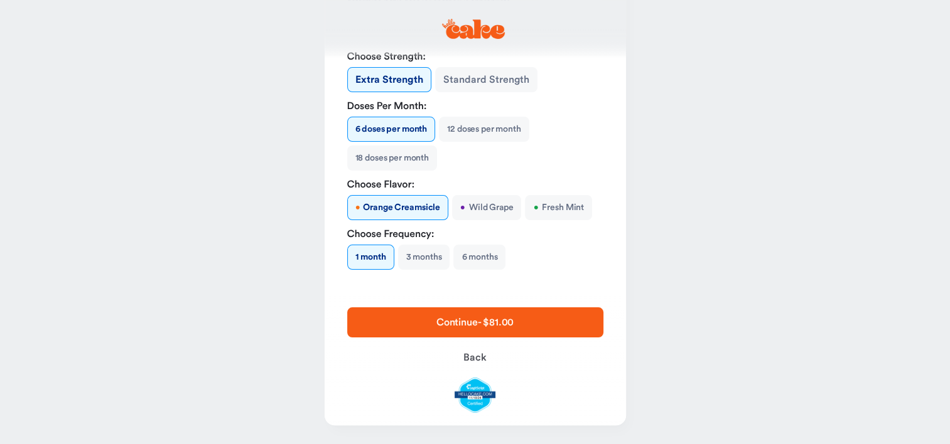
scroll to position [201, 0]
click at [426, 256] on button "3 months" at bounding box center [424, 257] width 52 height 25
click at [360, 259] on button "1 month" at bounding box center [370, 257] width 46 height 25
click at [375, 156] on button "18 doses per month" at bounding box center [392, 158] width 90 height 25
click at [385, 126] on button "6 doses per month" at bounding box center [390, 129] width 87 height 25
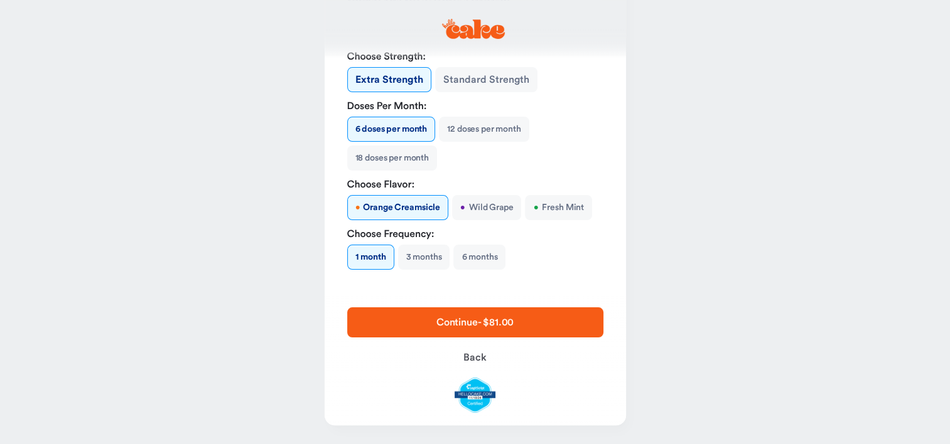
click at [472, 250] on button "6 months" at bounding box center [479, 257] width 52 height 25
click at [472, 128] on button "12 doses per month" at bounding box center [484, 129] width 90 height 25
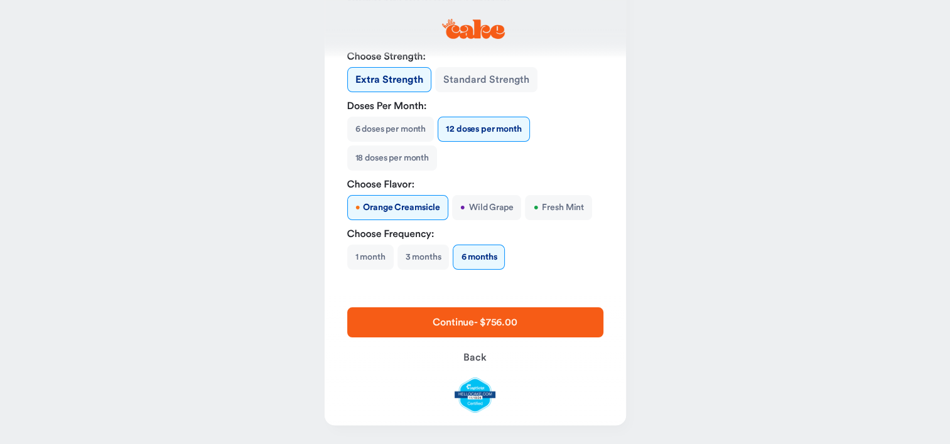
click at [421, 262] on button "3 months" at bounding box center [423, 257] width 52 height 25
click at [379, 132] on button "6 doses per month" at bounding box center [390, 129] width 87 height 25
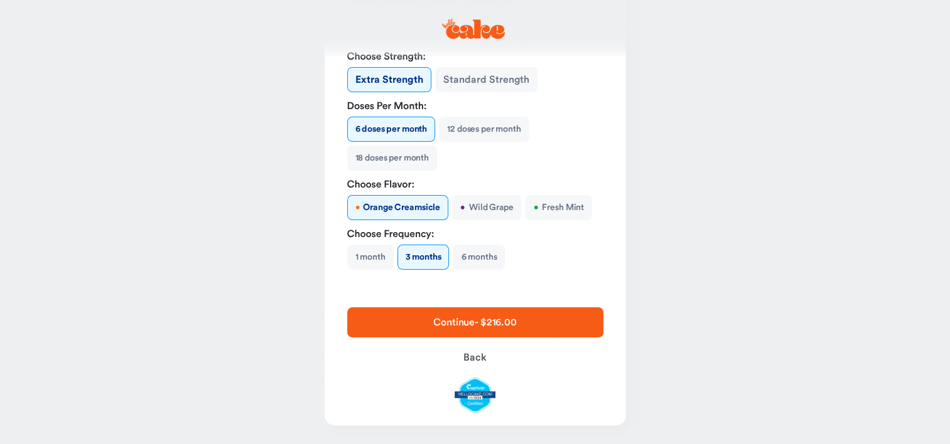
click at [547, 209] on button "• Fresh Mint" at bounding box center [558, 207] width 67 height 25
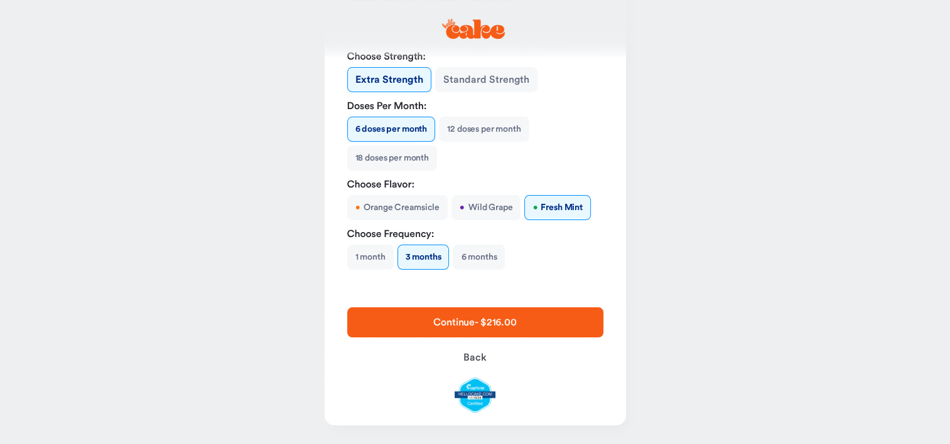
click at [367, 252] on button "1 month" at bounding box center [370, 257] width 46 height 25
click at [424, 254] on button "3 months" at bounding box center [424, 257] width 52 height 25
click at [493, 132] on button "12 doses per month" at bounding box center [484, 129] width 90 height 25
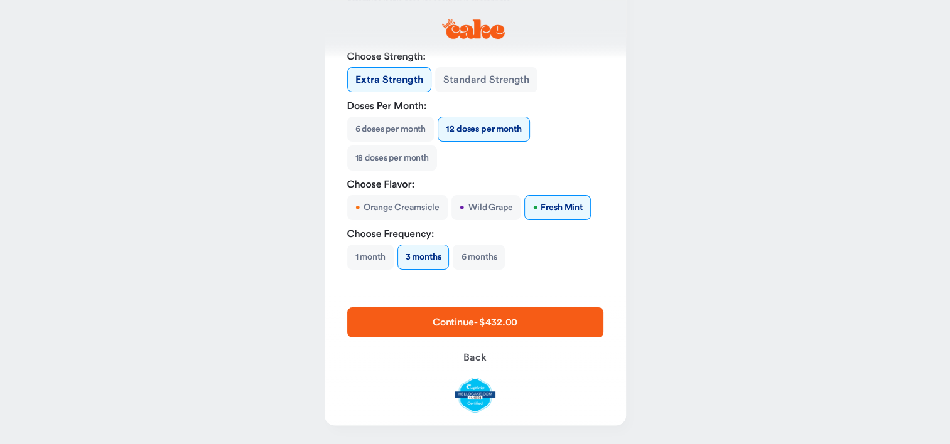
click at [372, 255] on button "1 month" at bounding box center [370, 257] width 46 height 25
click at [448, 315] on span "Continue - $162.00" at bounding box center [475, 322] width 216 height 15
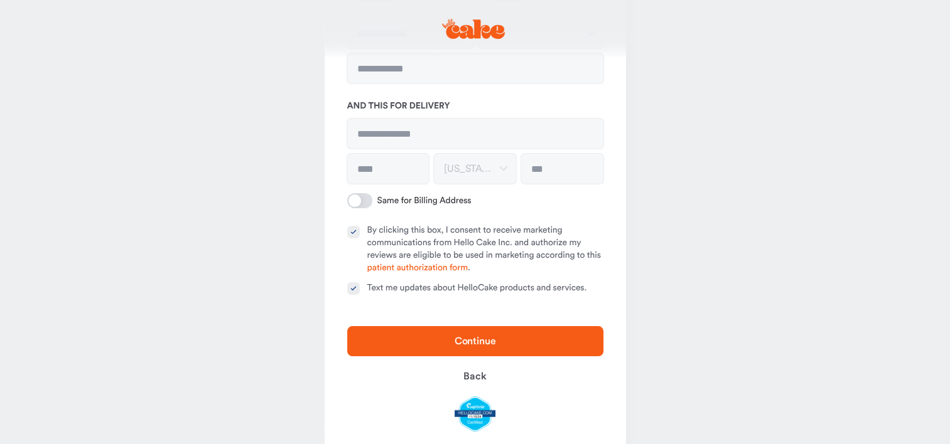
type input "**********"
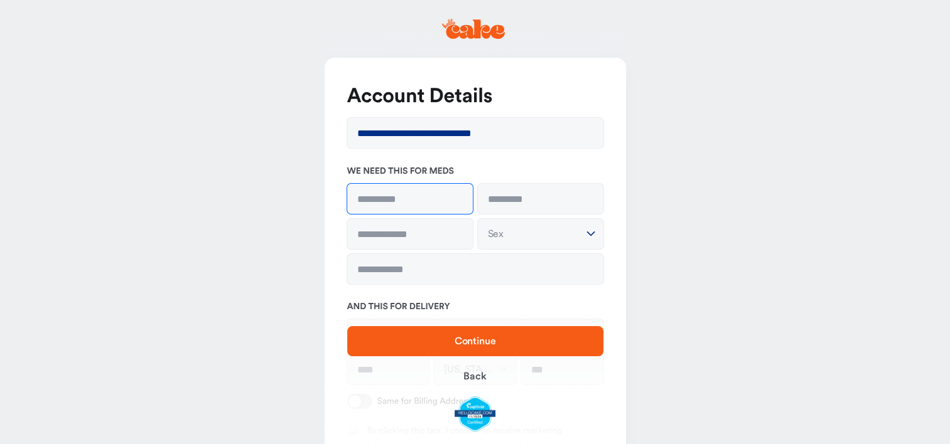
click at [372, 192] on input at bounding box center [410, 199] width 126 height 30
type input "******"
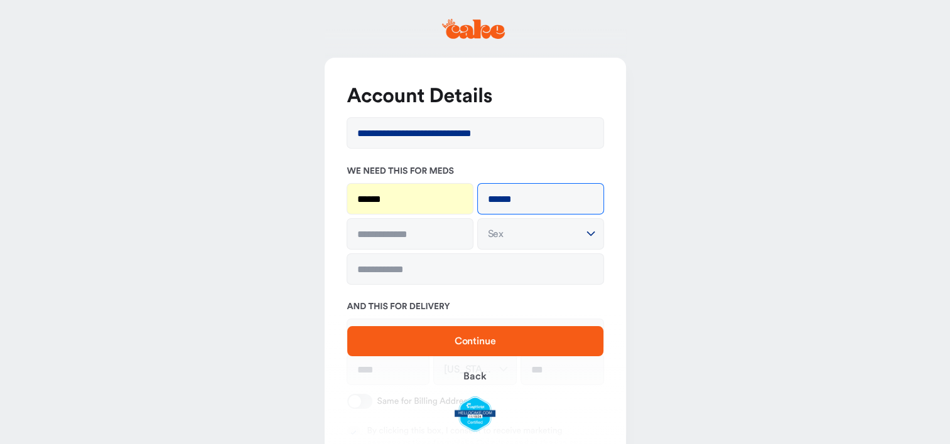
type input "******"
type input "**********"
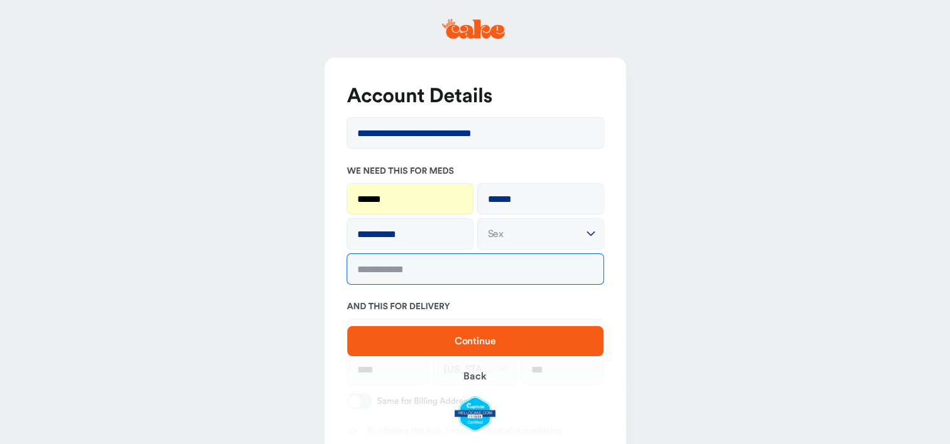
type input "**********"
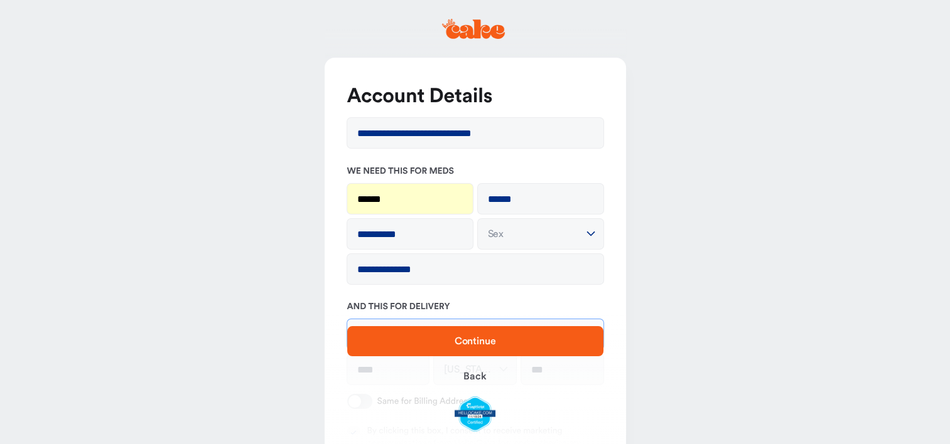
type input "**********"
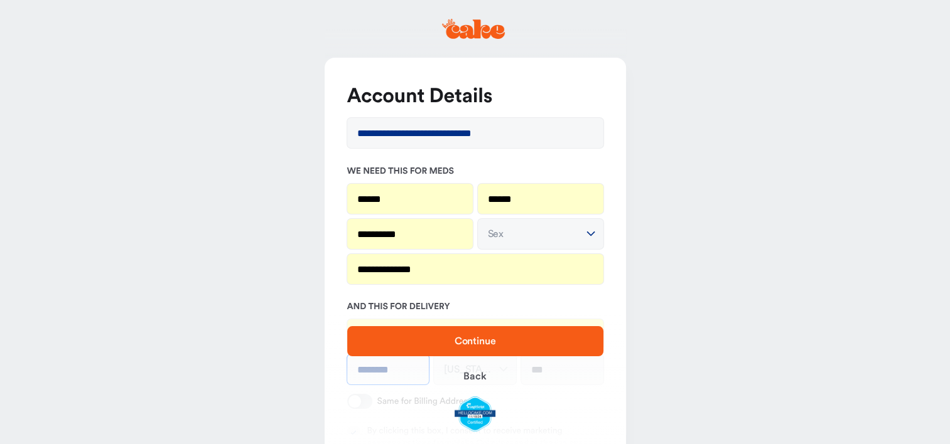
type input "********"
type input "*********"
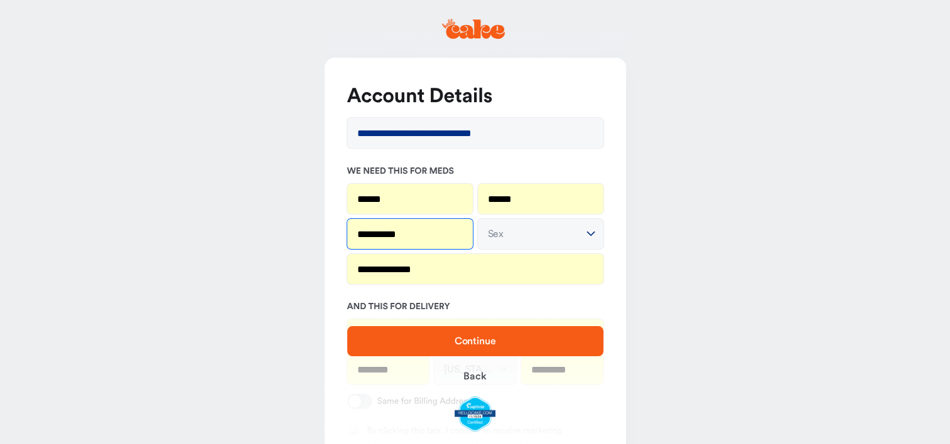
click at [407, 231] on input "**********" at bounding box center [410, 234] width 126 height 30
type input "**********"
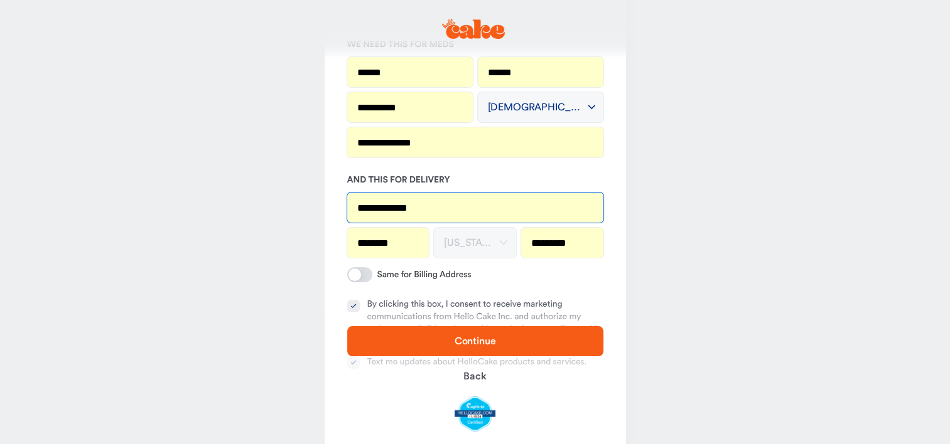
scroll to position [146, 0]
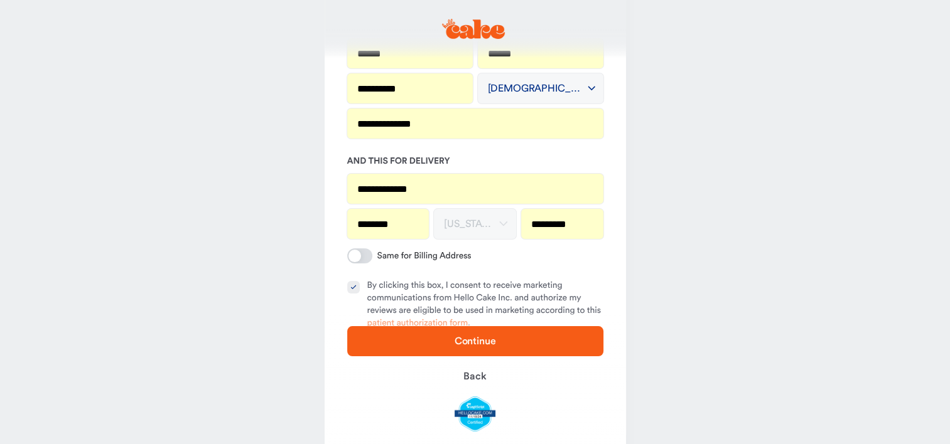
click at [624, 245] on div "**********" at bounding box center [475, 145] width 301 height 467
click at [565, 228] on input "*********" at bounding box center [562, 224] width 82 height 30
click at [583, 223] on input "*********" at bounding box center [562, 224] width 82 height 30
type input "*****"
click at [547, 252] on div "Same for Billing Address" at bounding box center [475, 256] width 256 height 15
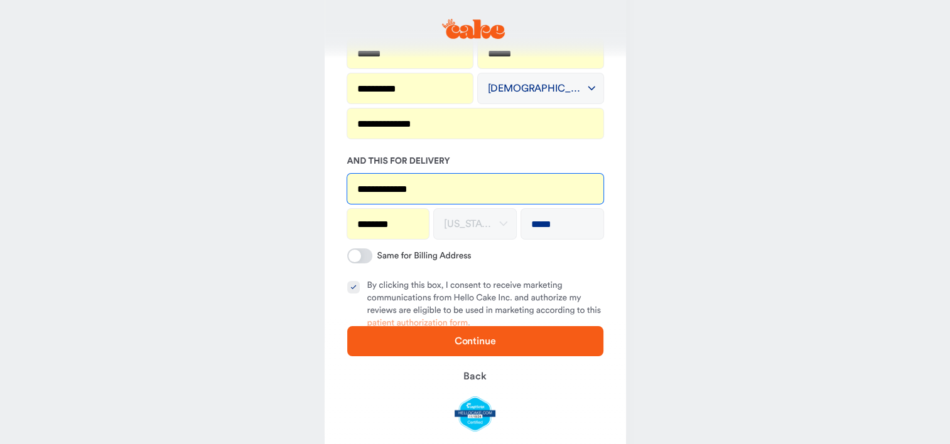
click at [429, 189] on input "**********" at bounding box center [475, 189] width 256 height 30
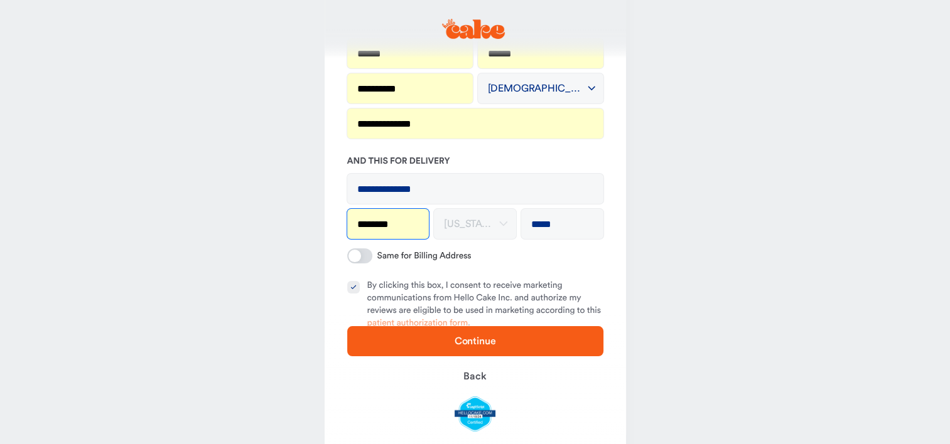
click at [410, 221] on input "********" at bounding box center [388, 224] width 82 height 30
click at [271, 210] on main "**********" at bounding box center [475, 191] width 950 height 674
click at [361, 256] on span at bounding box center [354, 256] width 13 height 13
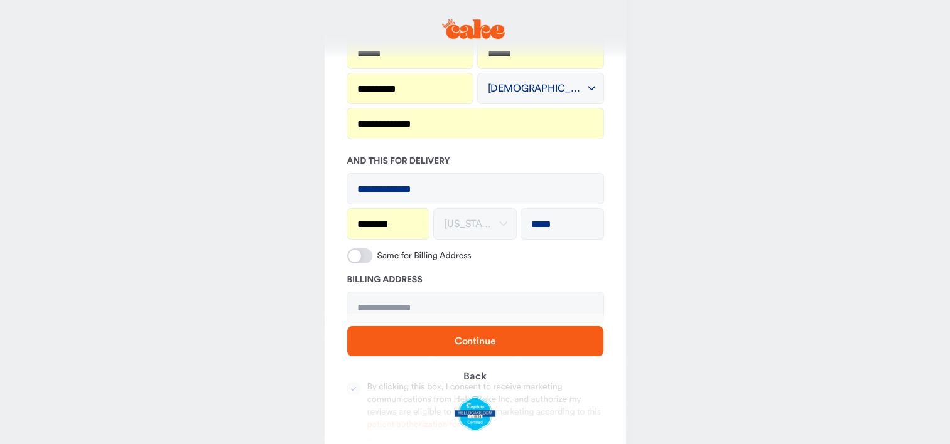
click at [364, 256] on span at bounding box center [359, 256] width 25 height 15
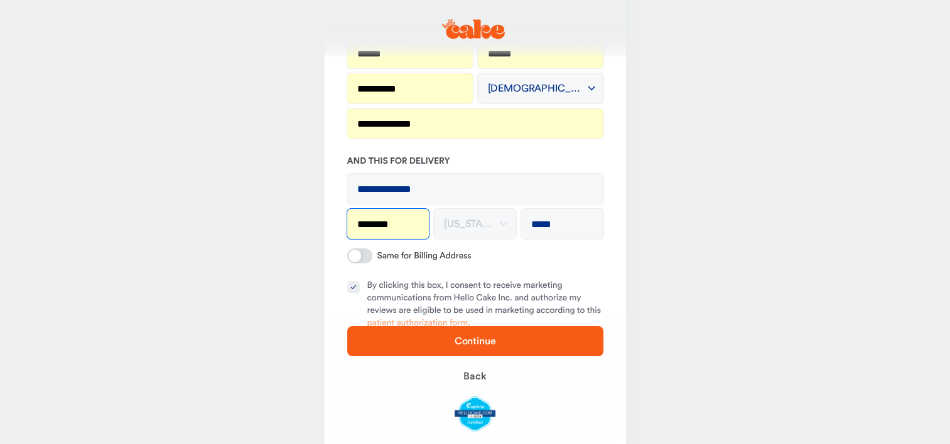
click at [392, 230] on input "********" at bounding box center [388, 224] width 82 height 30
click at [562, 221] on input "*****" at bounding box center [562, 224] width 82 height 30
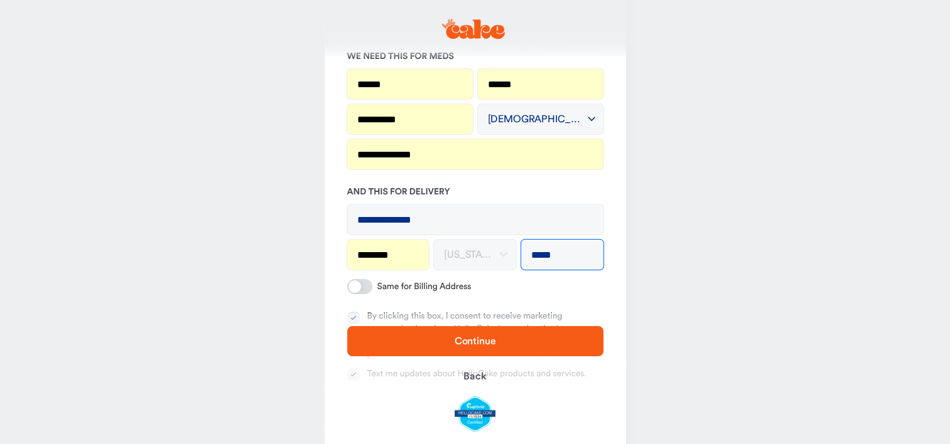
scroll to position [122, 0]
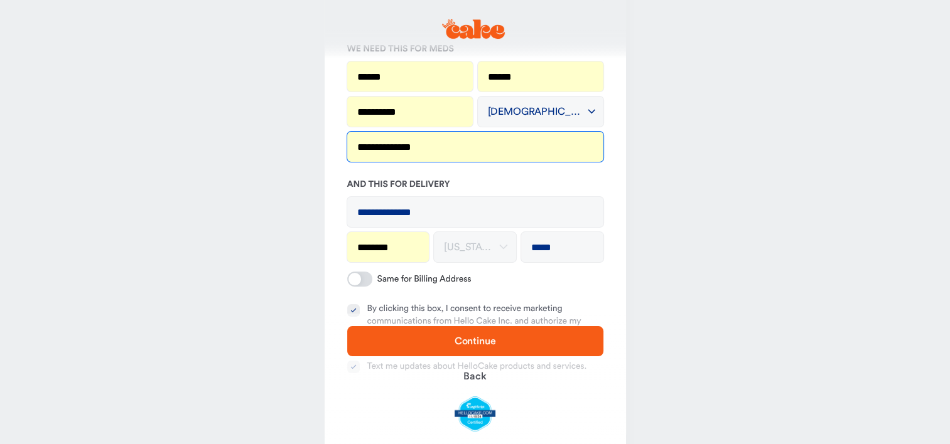
click at [434, 148] on input "**********" at bounding box center [475, 147] width 256 height 30
click at [306, 270] on main "**********" at bounding box center [475, 215] width 950 height 674
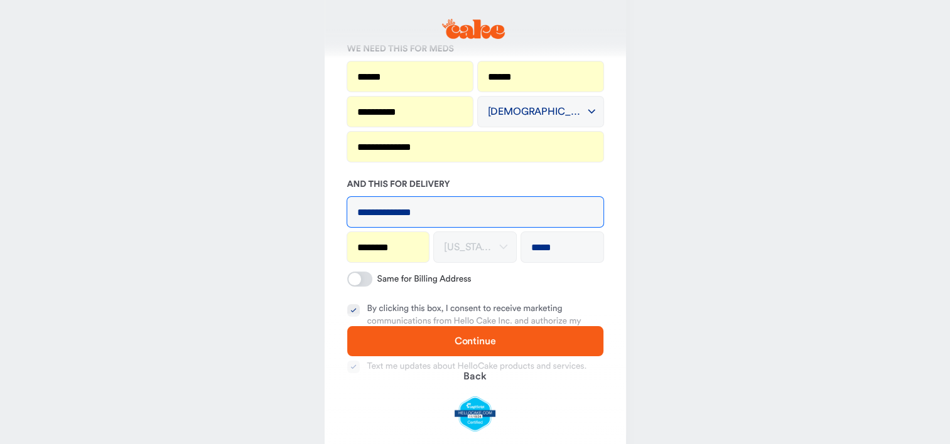
click at [471, 215] on input "**********" at bounding box center [475, 212] width 256 height 30
type input "*"
type input "**********"
type input "*****"
type button "on"
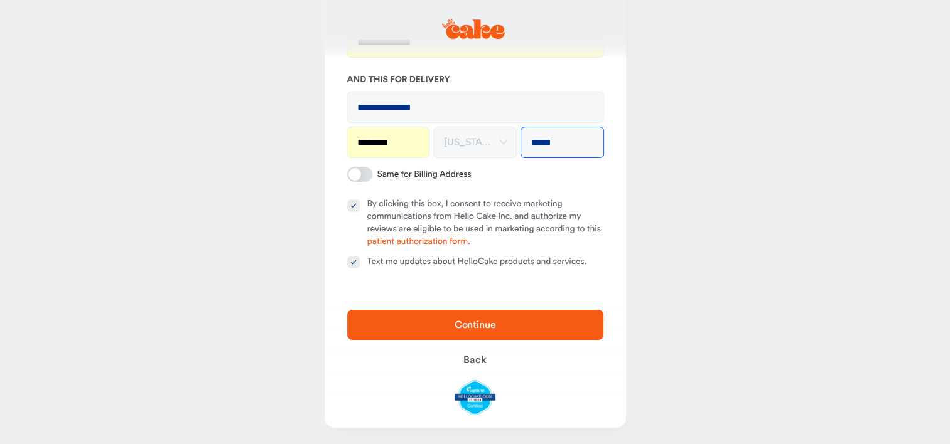
scroll to position [228, 0]
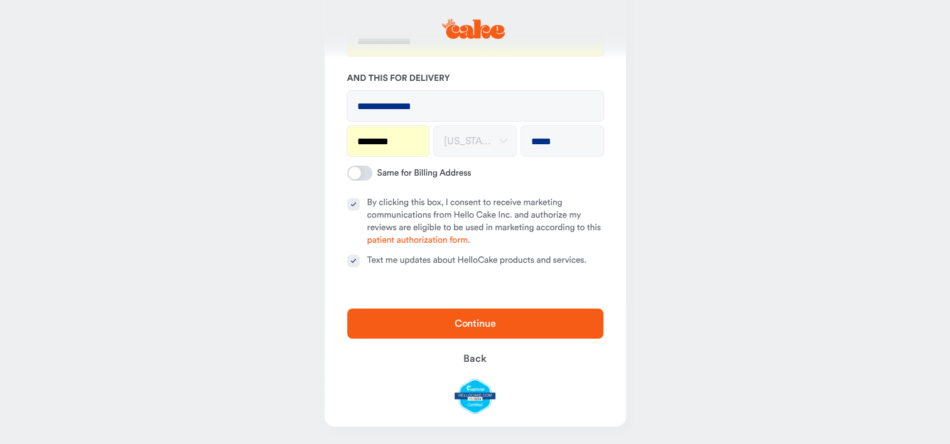
click at [349, 203] on button "By clicking this box, I consent to receive marketing communications from Hello …" at bounding box center [353, 204] width 13 height 13
click at [351, 264] on button "Text me updates about HelloCake products and services." at bounding box center [353, 261] width 13 height 13
click at [468, 319] on span "Continue" at bounding box center [474, 324] width 41 height 10
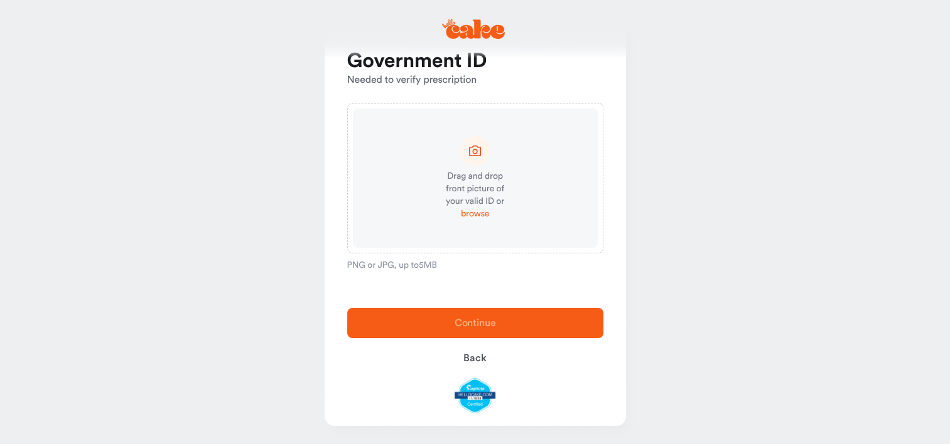
click at [473, 215] on span "browse" at bounding box center [475, 214] width 28 height 13
click at [472, 212] on span "browse" at bounding box center [475, 214] width 28 height 13
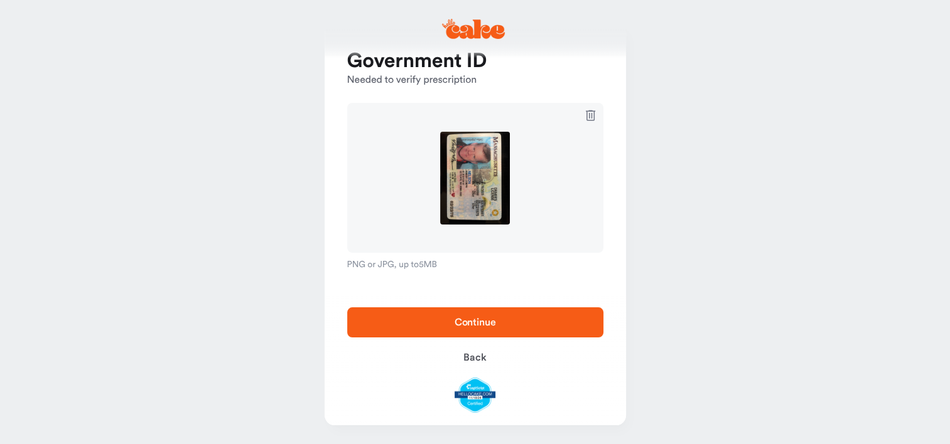
click at [473, 326] on span "Continue" at bounding box center [474, 323] width 41 height 10
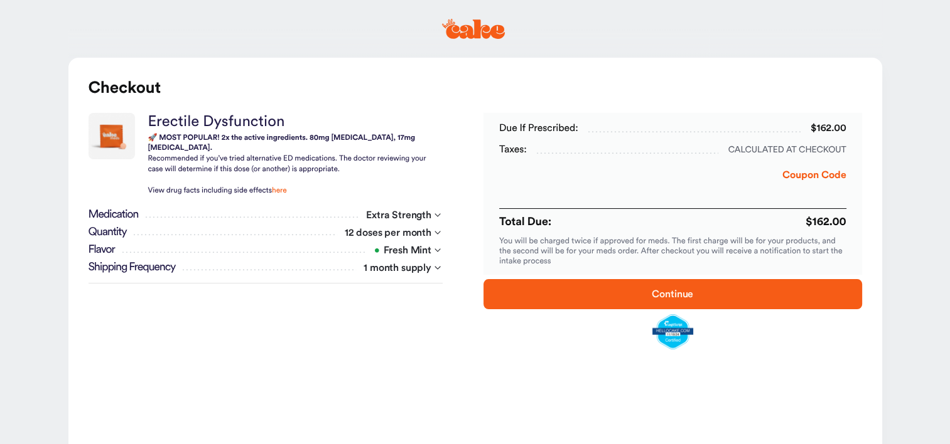
click at [798, 176] on button "Coupon Code" at bounding box center [814, 178] width 64 height 21
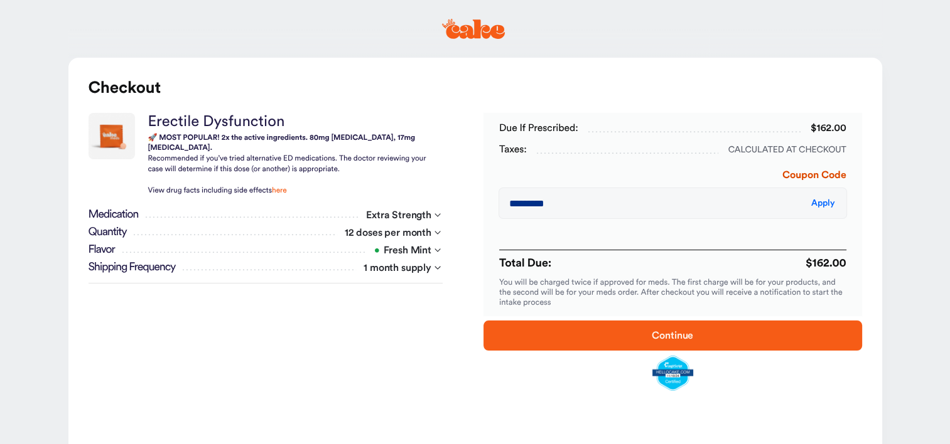
type input "*********"
click at [820, 201] on span "Apply" at bounding box center [822, 203] width 23 height 9
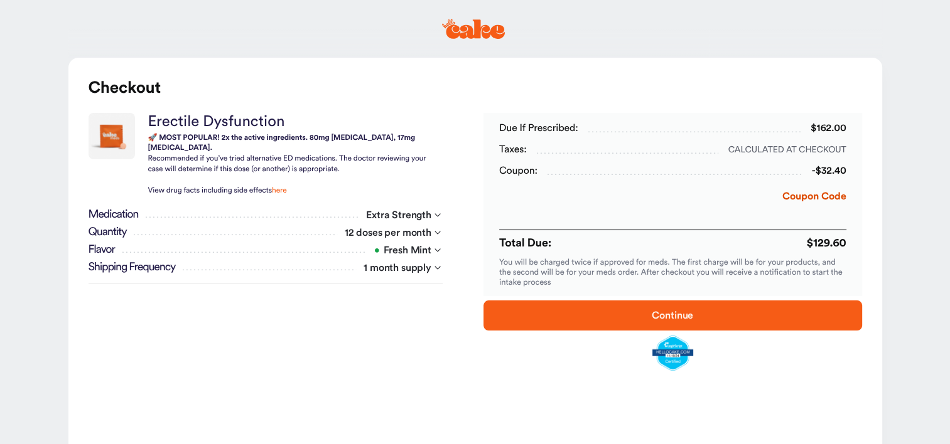
click at [786, 319] on span "Continue" at bounding box center [672, 315] width 338 height 15
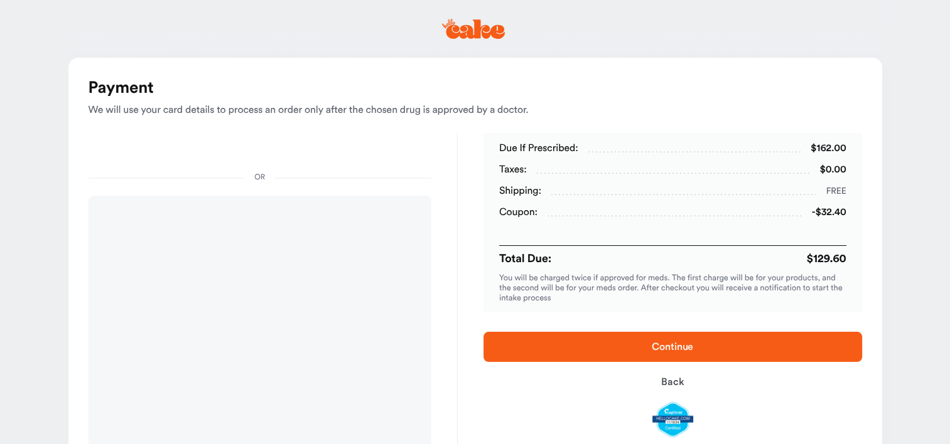
click at [35, 249] on main "Payment We will use your card details to process an order only after the chosen…" at bounding box center [475, 322] width 950 height 645
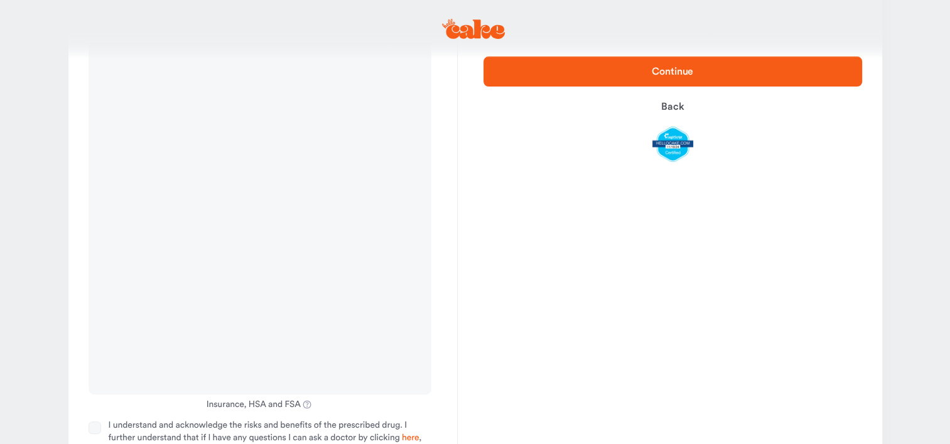
scroll to position [370, 0]
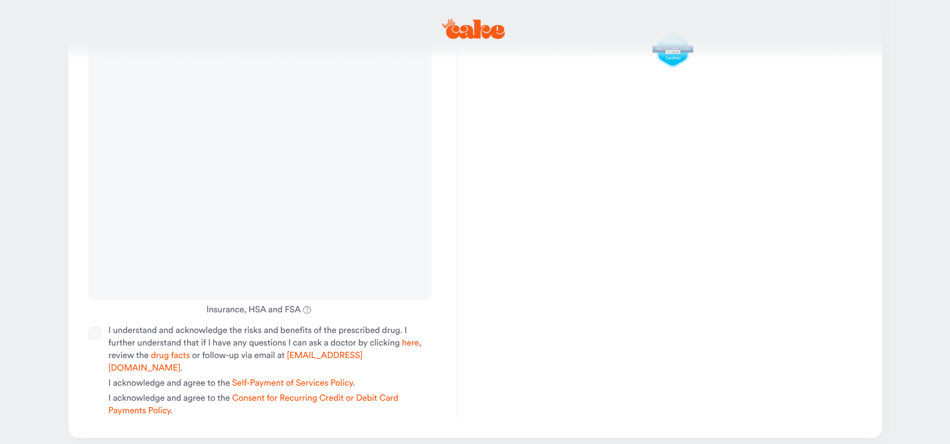
click at [93, 331] on button "I understand and acknowledge the risks and benefits of the prescribed drug. I f…" at bounding box center [95, 333] width 13 height 13
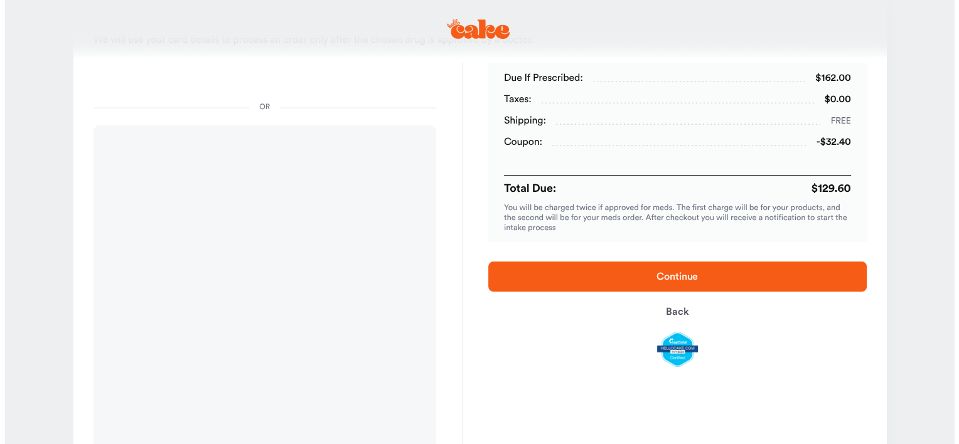
scroll to position [77, 0]
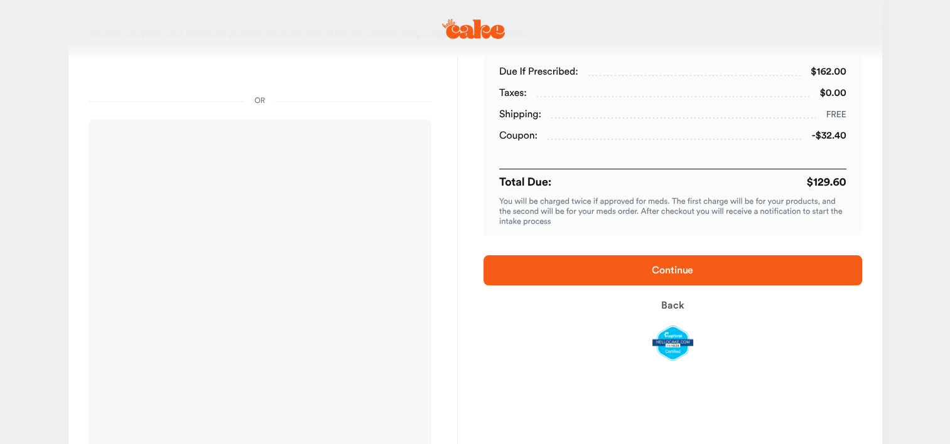
click at [670, 274] on span "Continue" at bounding box center [672, 271] width 41 height 10
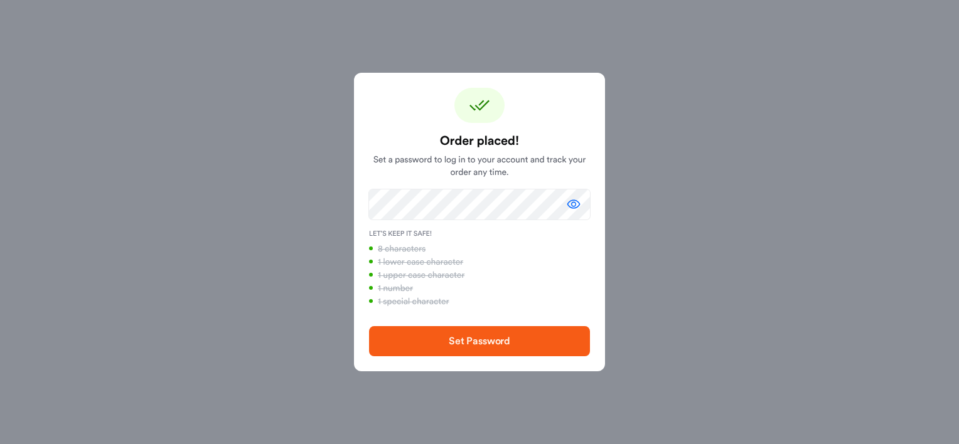
click at [480, 341] on span "Set Password" at bounding box center [480, 341] width 62 height 10
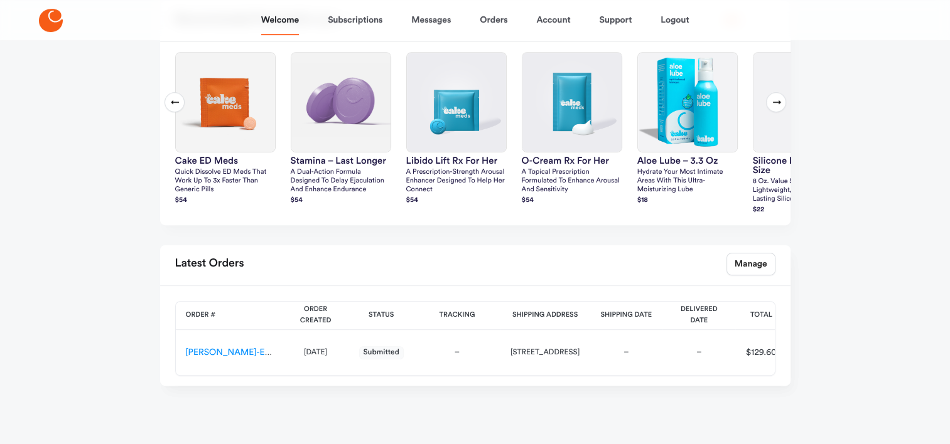
scroll to position [570, 0]
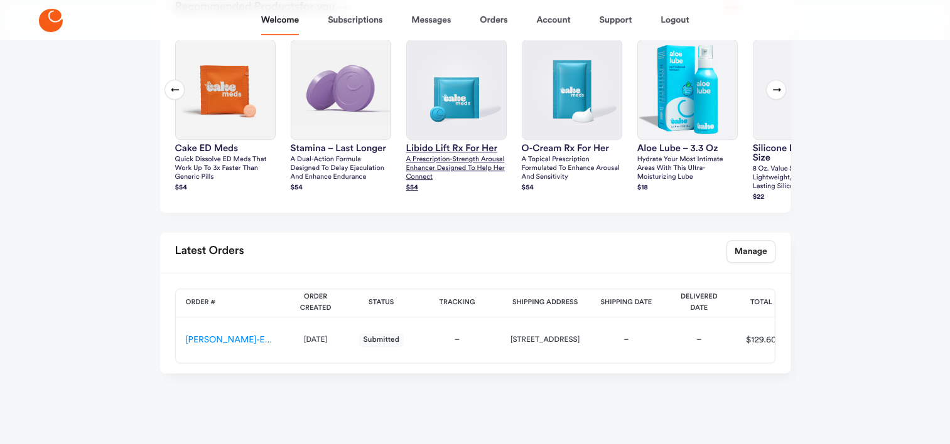
click at [453, 131] on img at bounding box center [456, 89] width 99 height 99
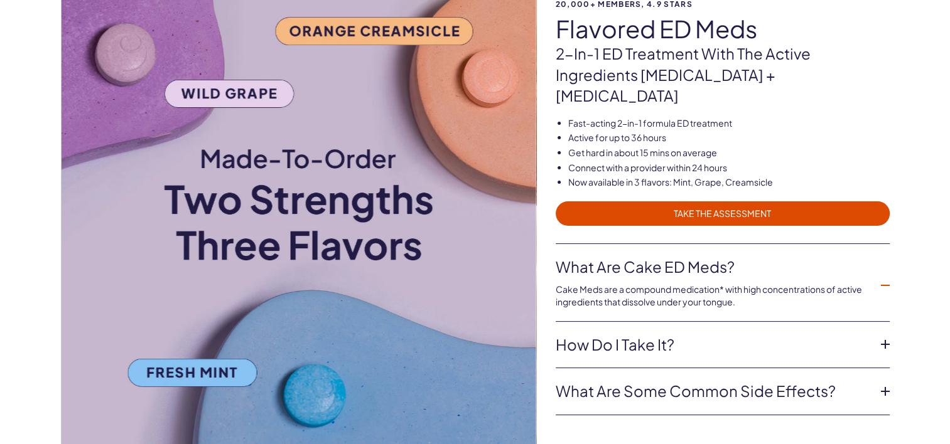
scroll to position [115, 0]
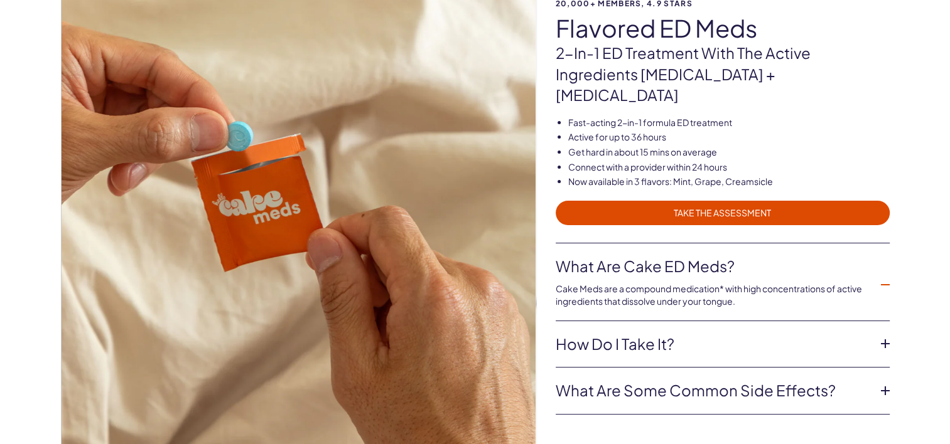
click at [692, 334] on link "How do I take it?" at bounding box center [713, 344] width 314 height 21
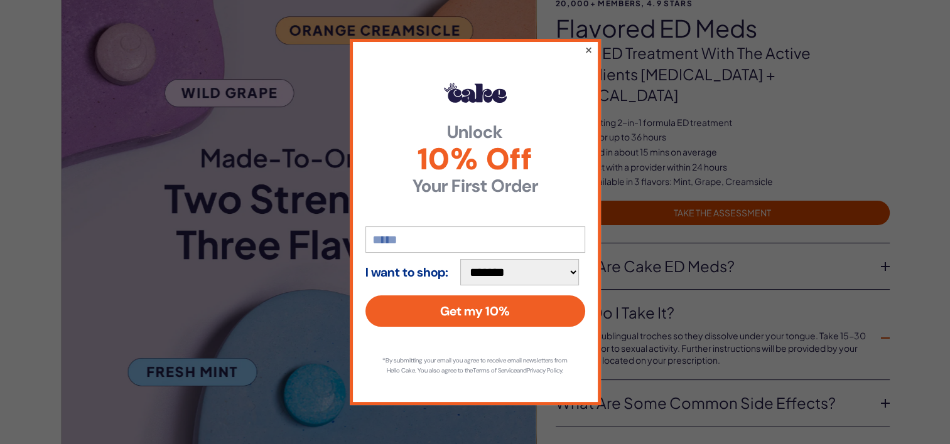
click at [588, 46] on button "×" at bounding box center [588, 49] width 8 height 15
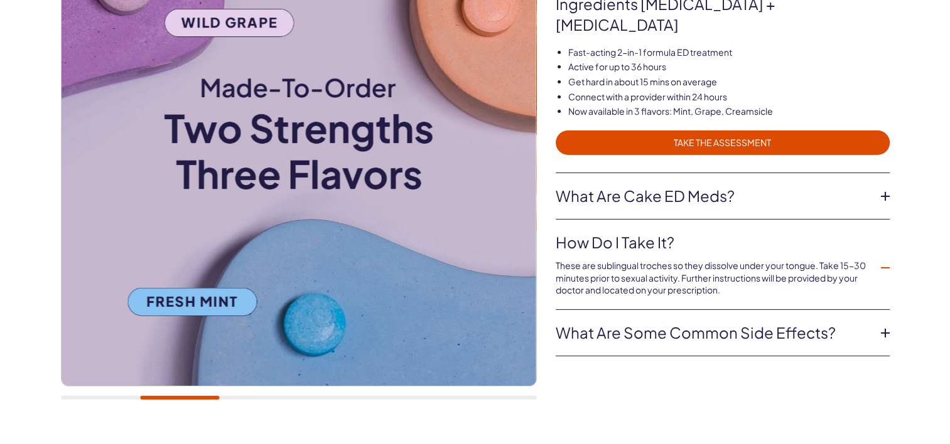
scroll to position [187, 0]
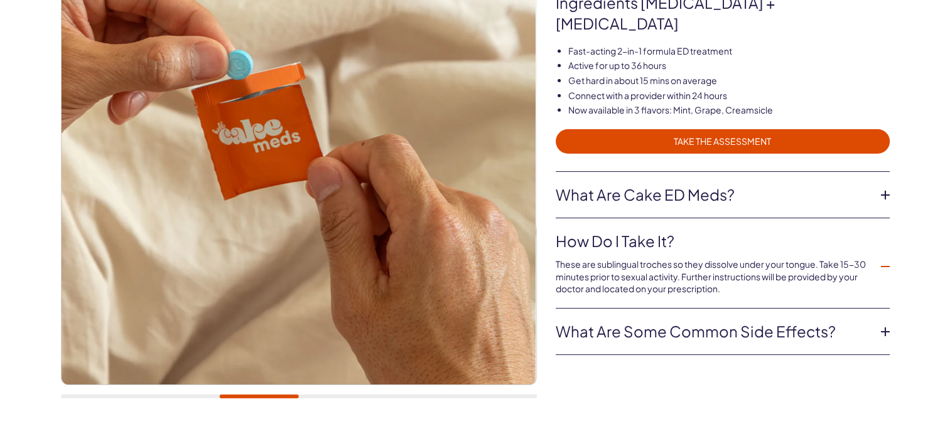
click at [640, 185] on link "What are Cake ED Meds?" at bounding box center [713, 195] width 314 height 21
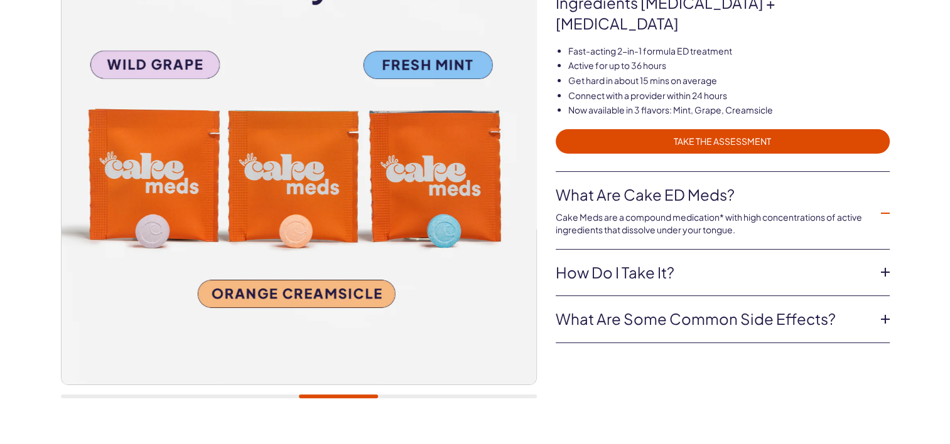
click at [640, 185] on link "What are Cake ED Meds?" at bounding box center [713, 195] width 314 height 21
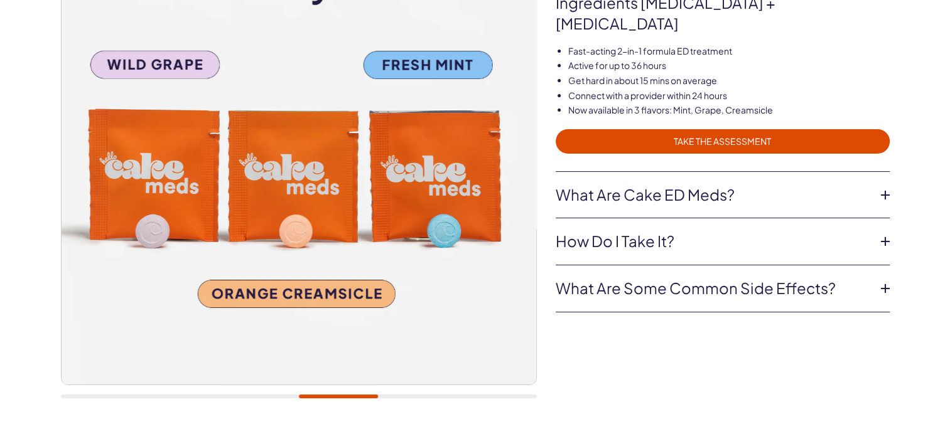
click at [633, 231] on link "How do I take it?" at bounding box center [713, 241] width 314 height 21
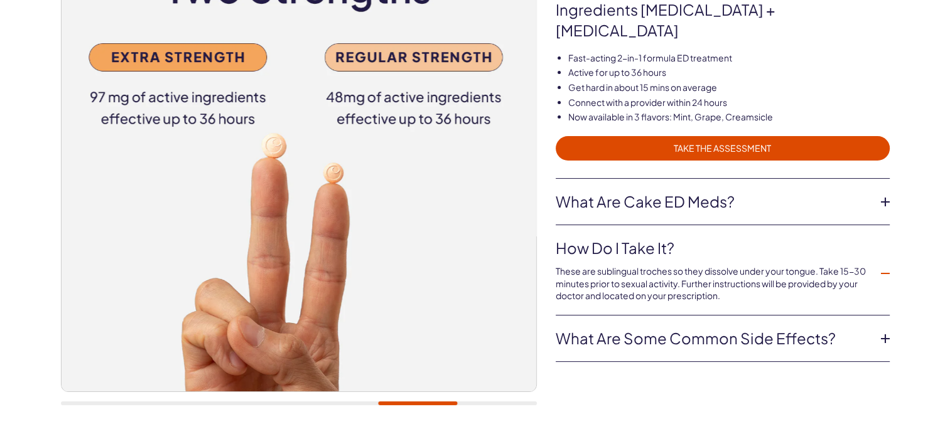
scroll to position [0, 0]
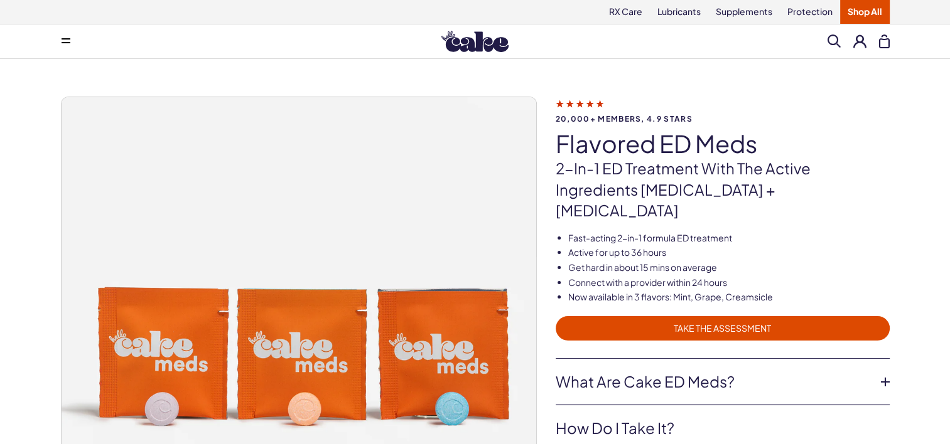
click at [62, 36] on button at bounding box center [65, 41] width 25 height 25
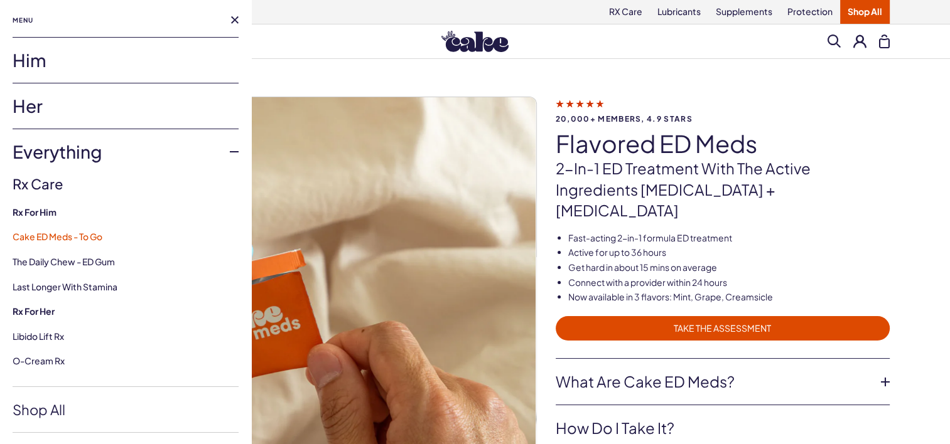
click at [88, 238] on link "Cake ED Meds - To Go" at bounding box center [58, 236] width 90 height 11
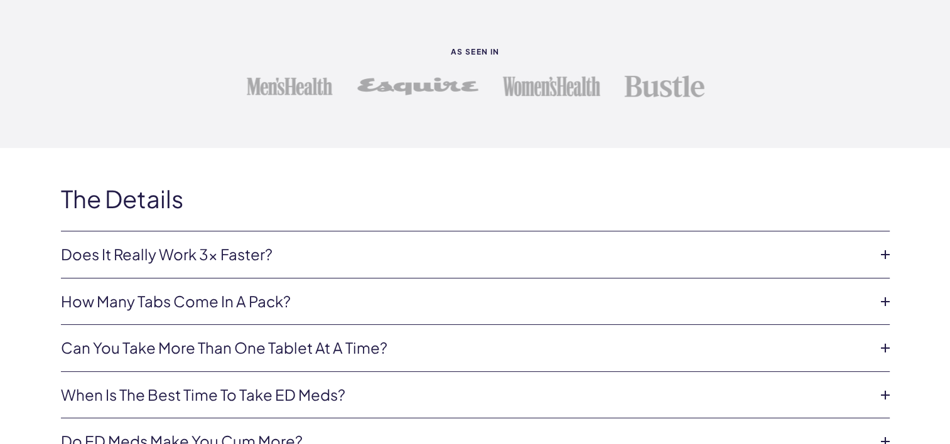
scroll to position [4805, 0]
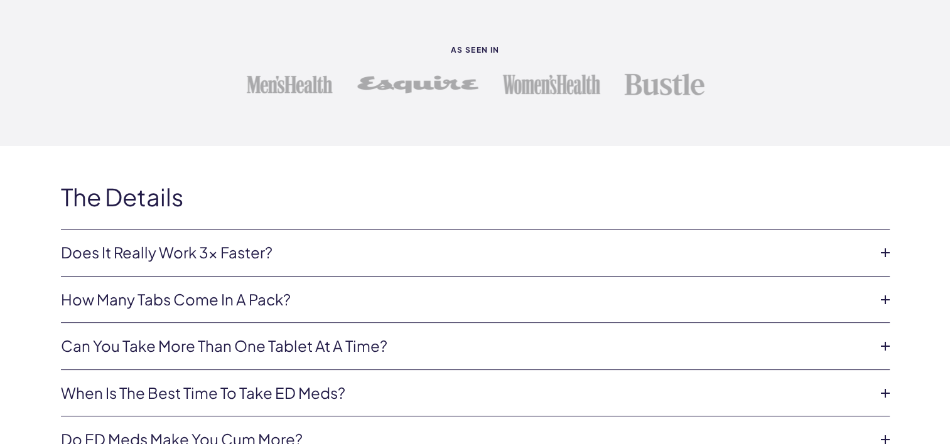
click at [319, 289] on li "How many tabs come in a pack? Six tabs come in a pack. When you login to your a…" at bounding box center [475, 300] width 829 height 47
click at [255, 289] on link "How many tabs come in a pack?" at bounding box center [465, 299] width 808 height 21
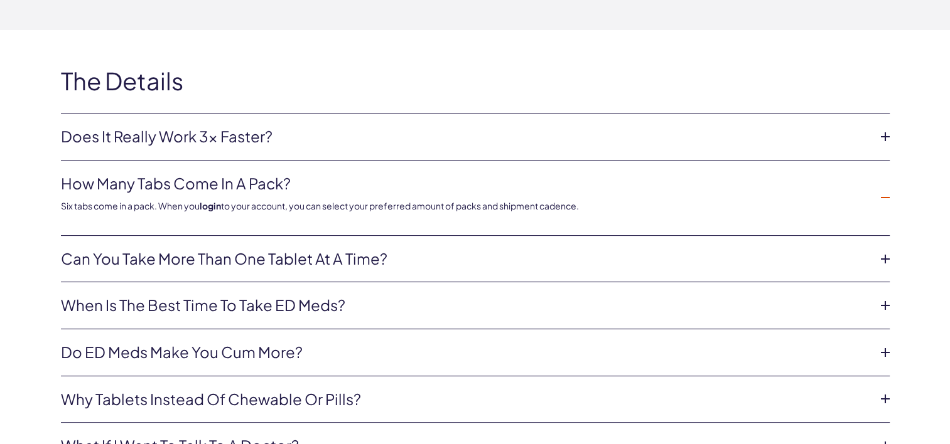
scroll to position [4925, 0]
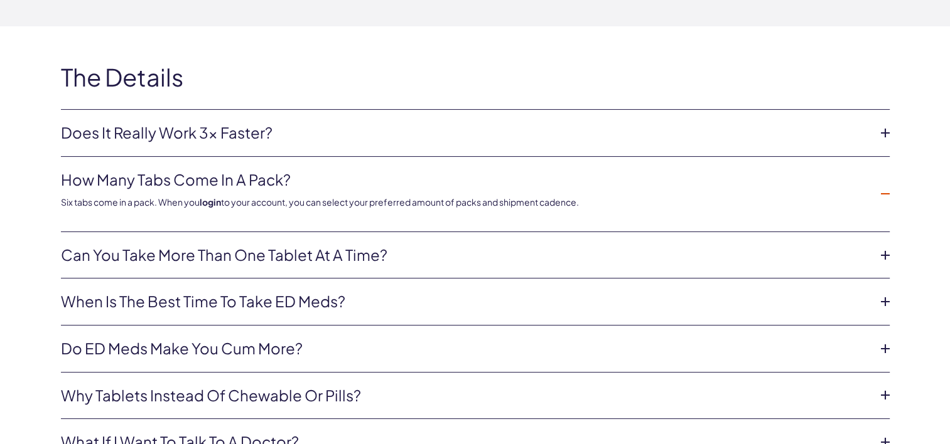
click at [264, 245] on link "Can you take more than one tablet at a time?" at bounding box center [465, 255] width 808 height 21
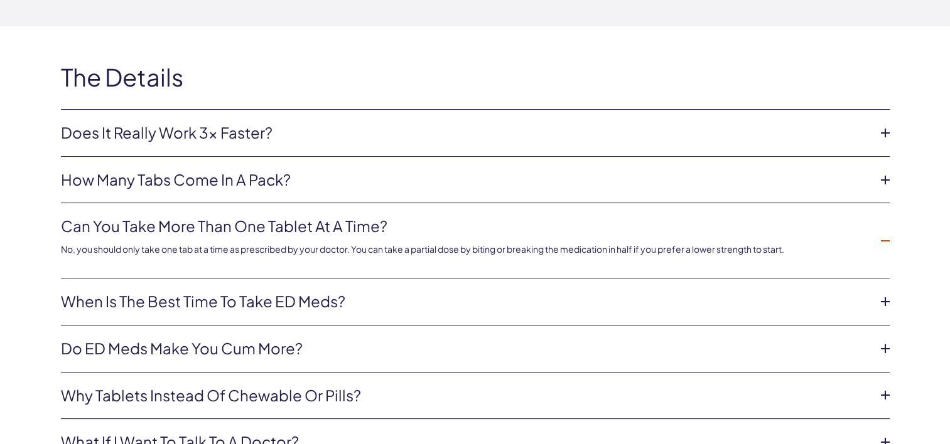
click at [274, 216] on link "Can you take more than one tablet at a time?" at bounding box center [465, 226] width 808 height 21
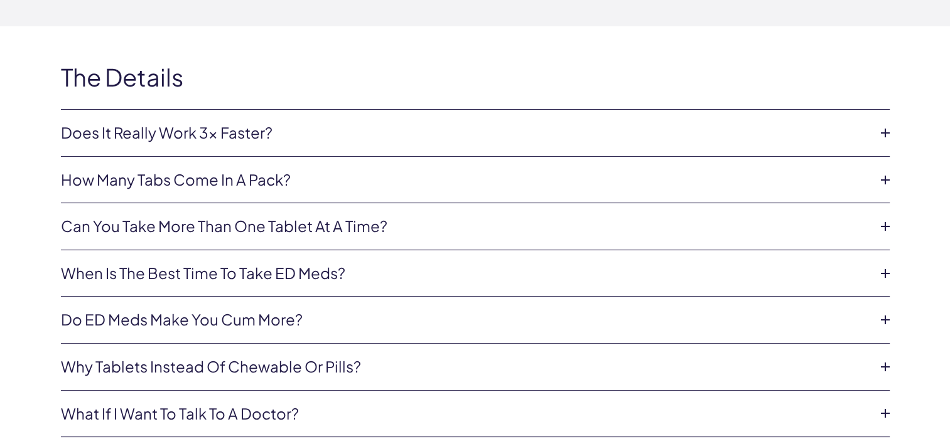
click at [274, 309] on link "Do ED meds make you cum more?" at bounding box center [465, 319] width 808 height 21
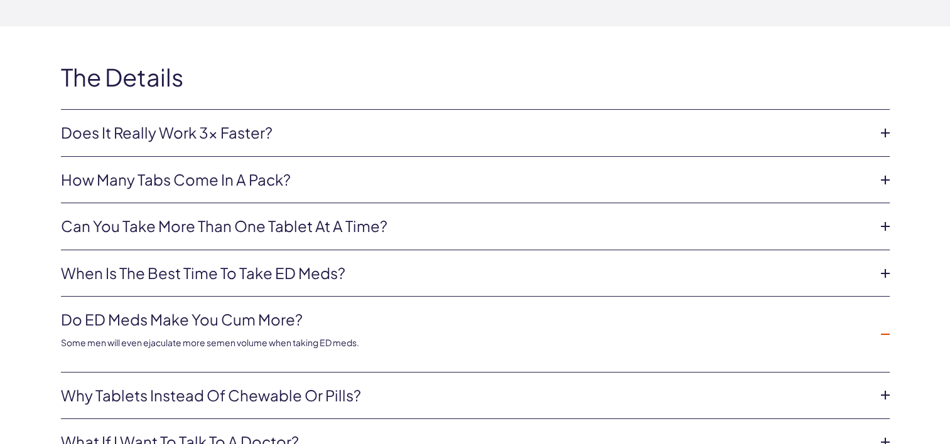
click at [274, 309] on link "Do ED meds make you cum more?" at bounding box center [465, 319] width 808 height 21
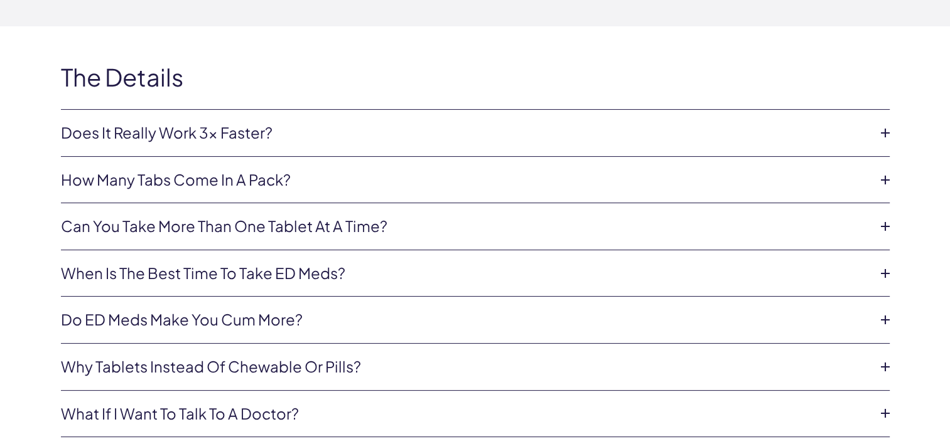
click at [287, 357] on link "Why tablets instead of chewable or pills?" at bounding box center [465, 367] width 808 height 21
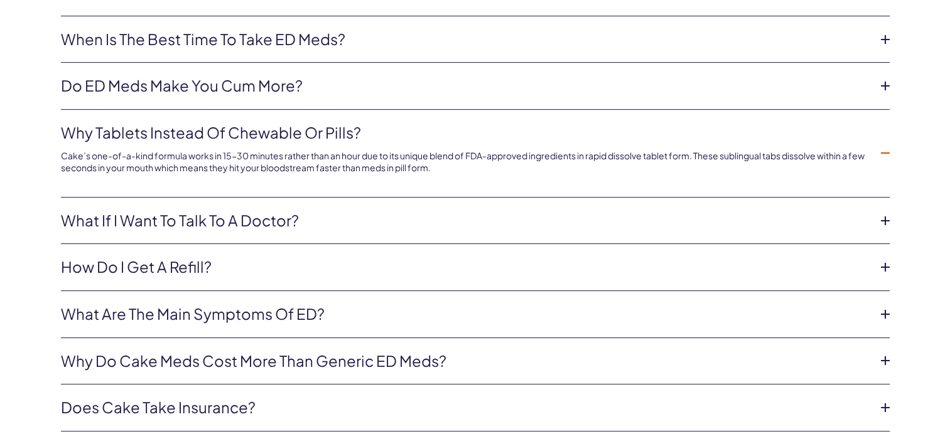
scroll to position [5160, 0]
click at [203, 256] on link "How do i get a refill?" at bounding box center [465, 266] width 808 height 21
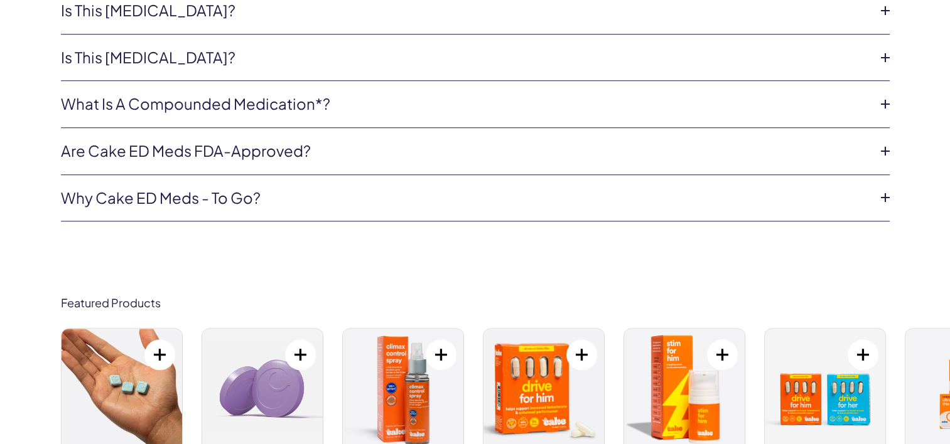
scroll to position [5825, 0]
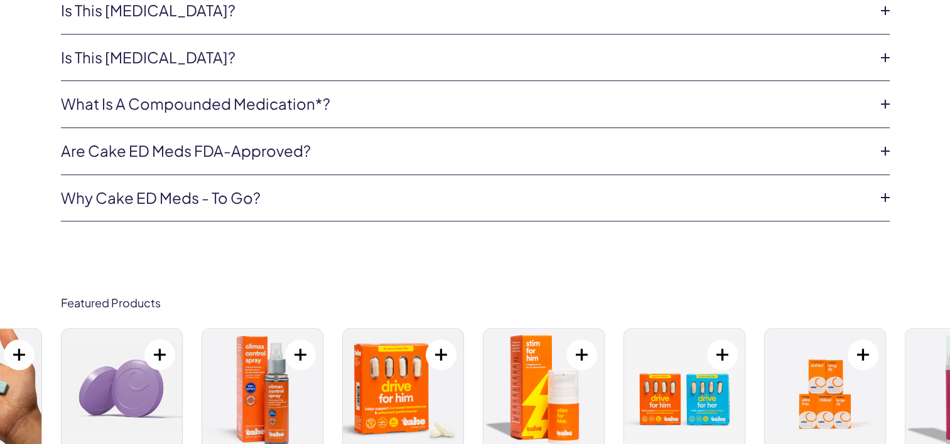
click at [235, 188] on link "Why Cake ED Meds - To Go?" at bounding box center [465, 198] width 808 height 21
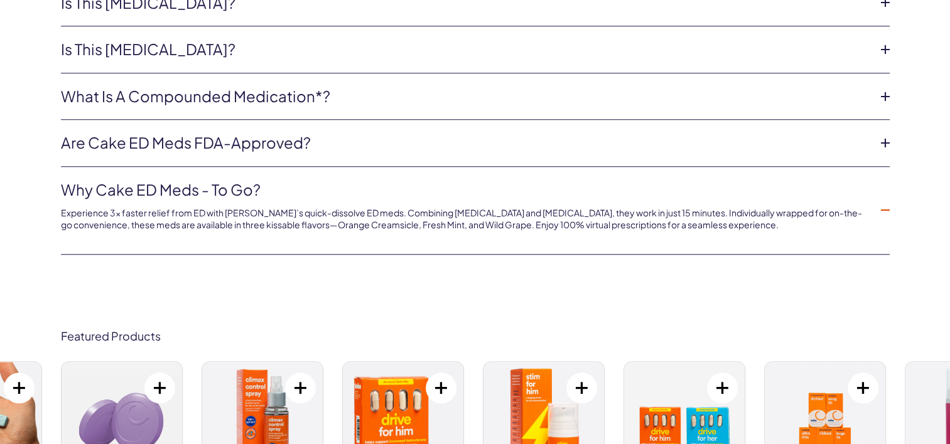
scroll to position [5796, 0]
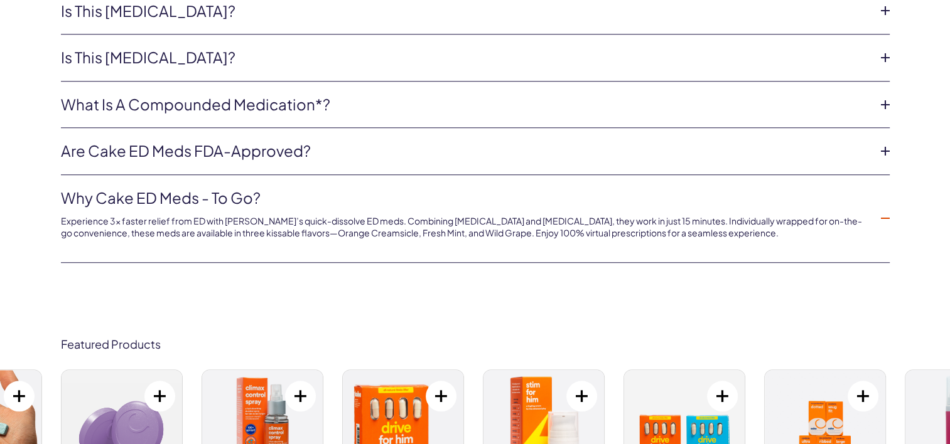
click at [207, 141] on link "Are Cake ED Meds FDA-approved?" at bounding box center [465, 151] width 808 height 21
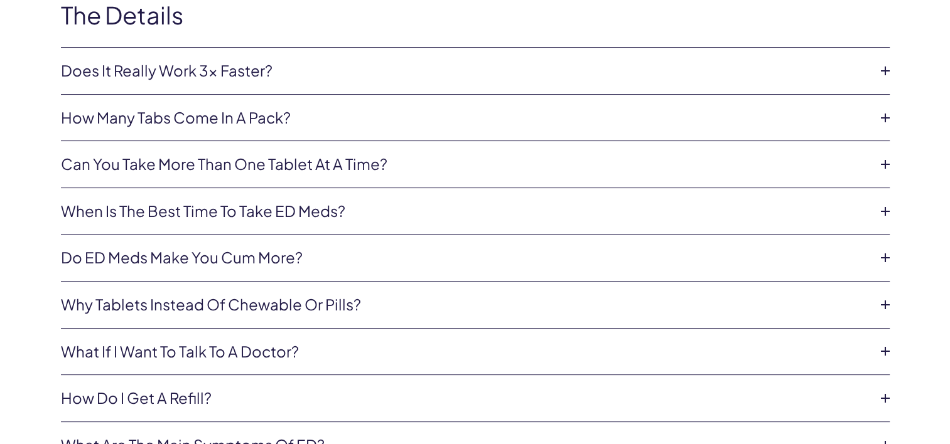
scroll to position [4980, 0]
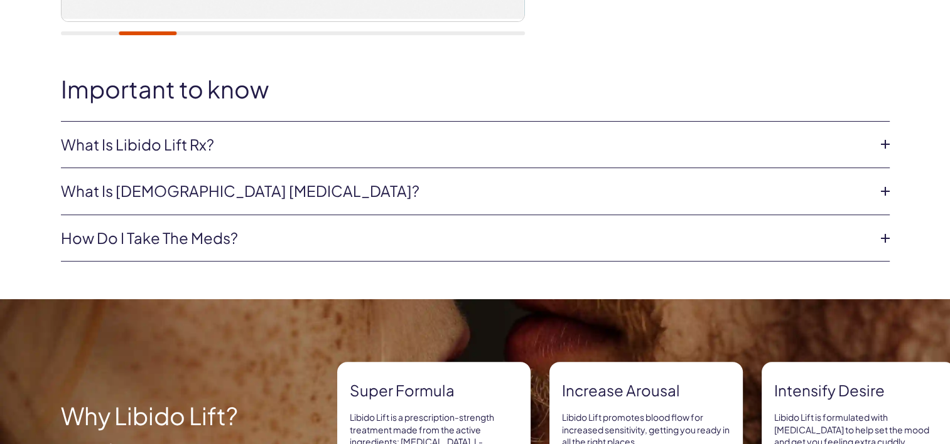
scroll to position [567, 0]
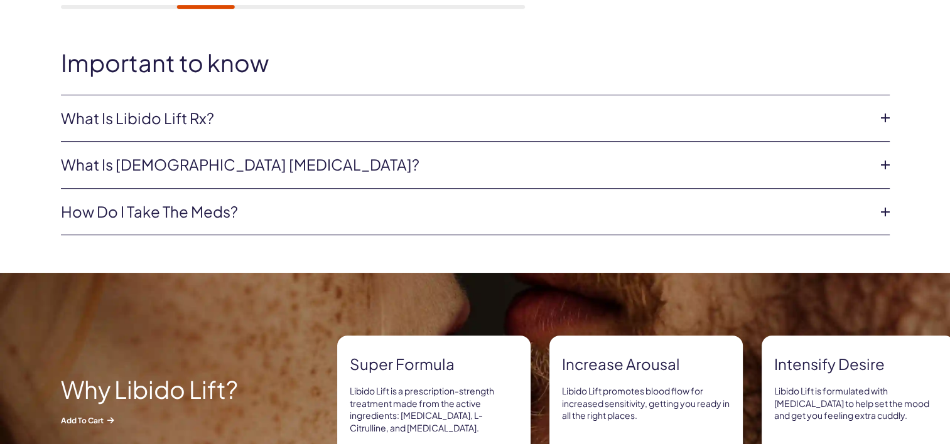
click at [186, 124] on link "What is Libido Lift Rx?" at bounding box center [465, 118] width 808 height 21
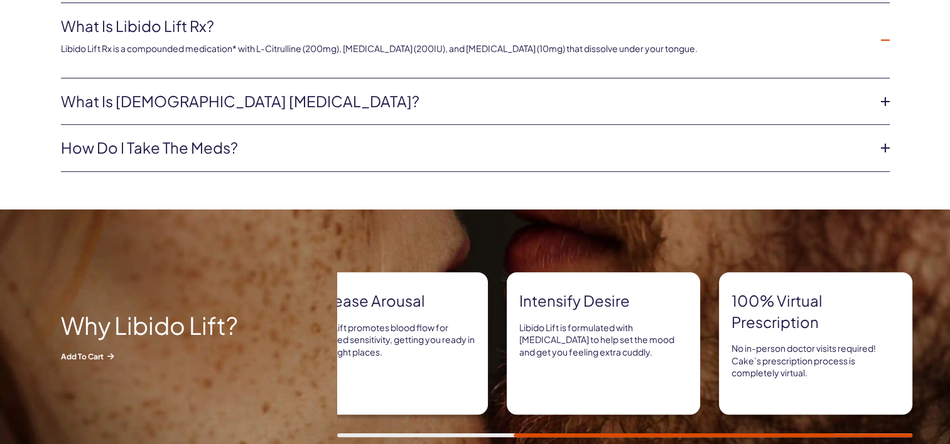
scroll to position [706, 0]
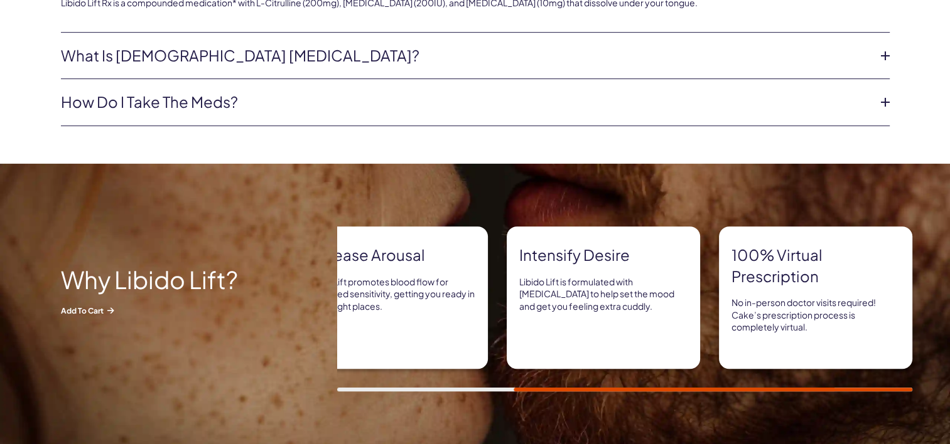
click at [217, 200] on img at bounding box center [475, 309] width 950 height 291
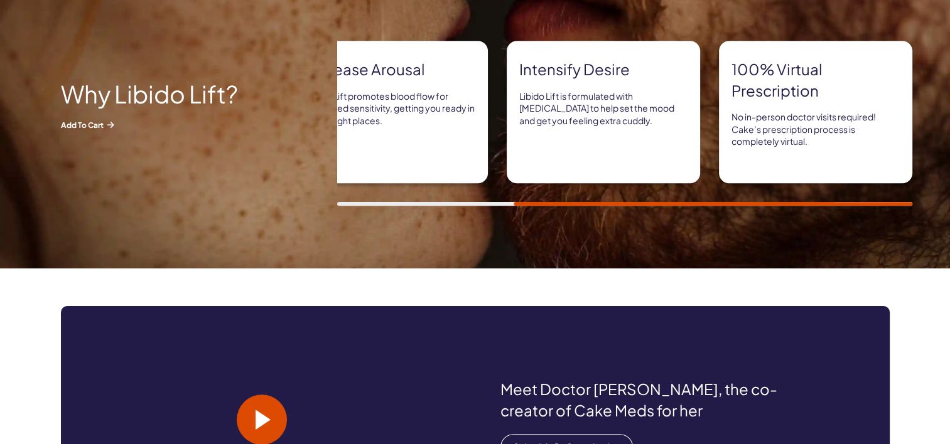
scroll to position [1027, 0]
